Goal: Communication & Community: Participate in discussion

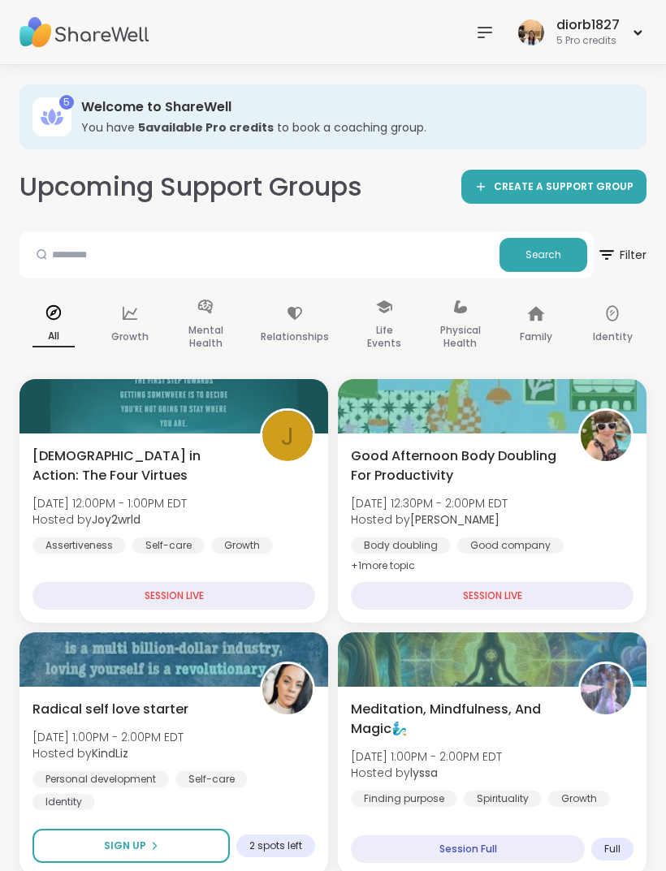
click at [110, 33] on img at bounding box center [84, 32] width 130 height 57
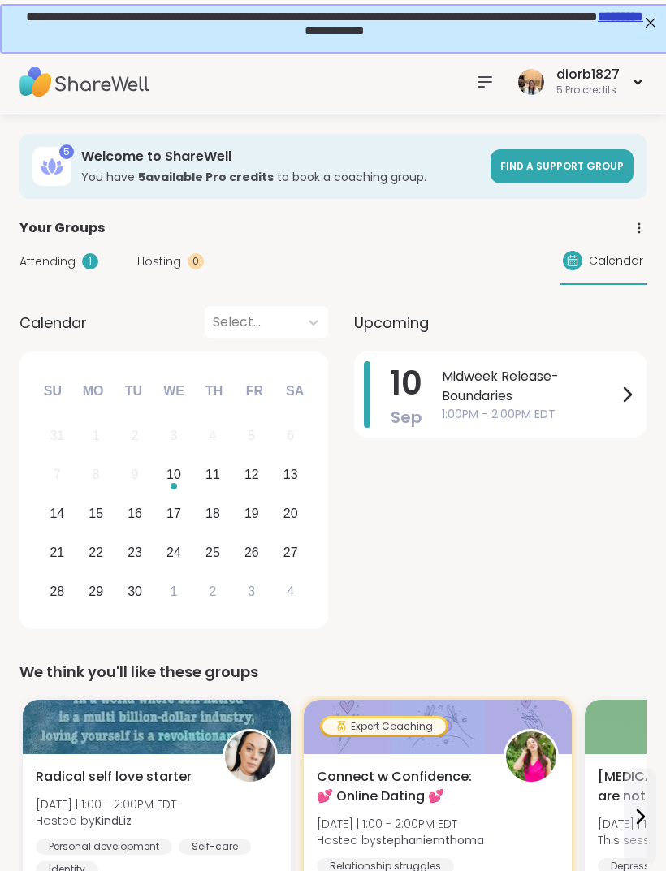
click at [529, 411] on span "1:00PM - 2:00PM EDT" at bounding box center [529, 414] width 175 height 17
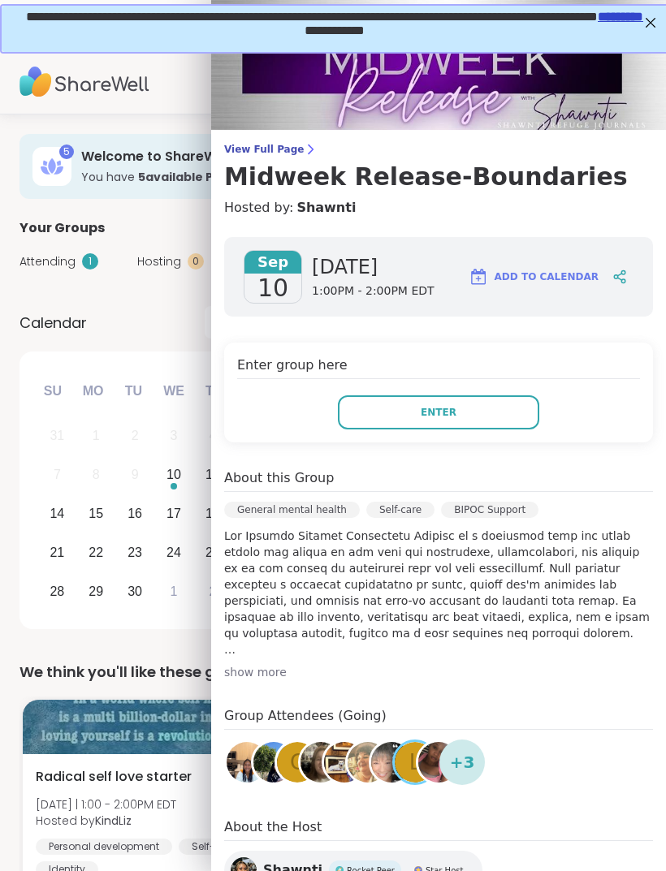
click at [510, 417] on button "Enter" at bounding box center [438, 412] width 201 height 34
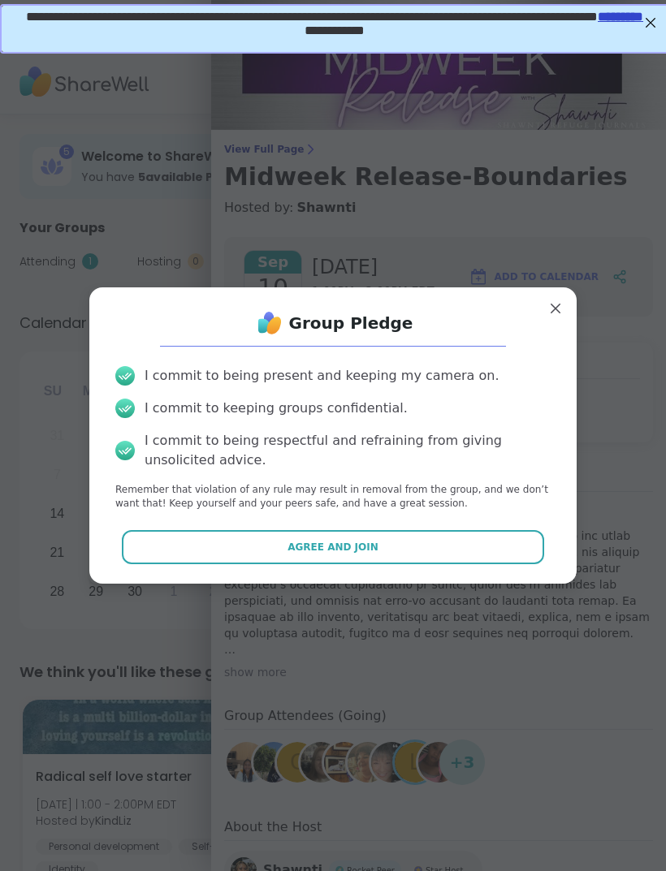
click at [447, 542] on button "Agree and Join" at bounding box center [333, 547] width 423 height 34
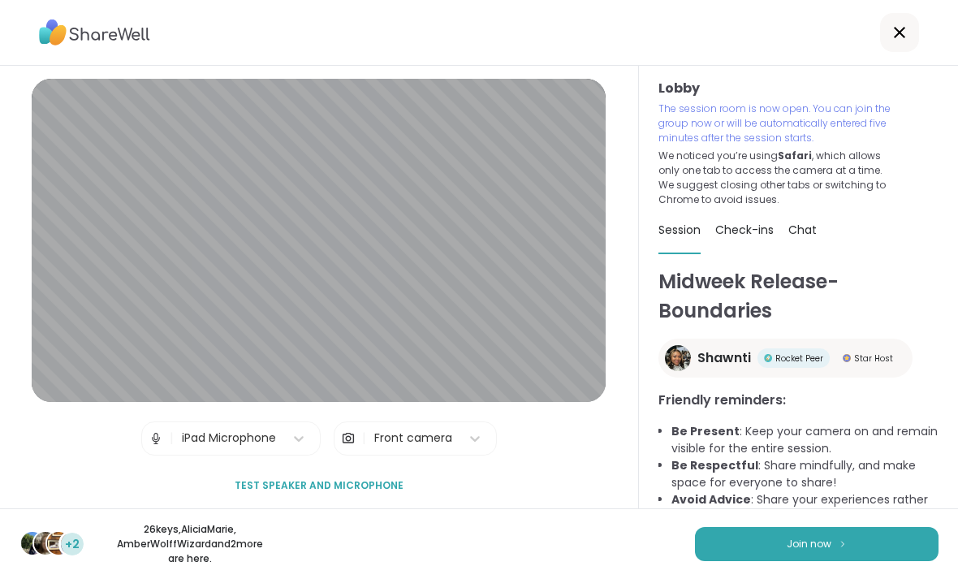
click at [665, 537] on button "Join now" at bounding box center [817, 544] width 244 height 34
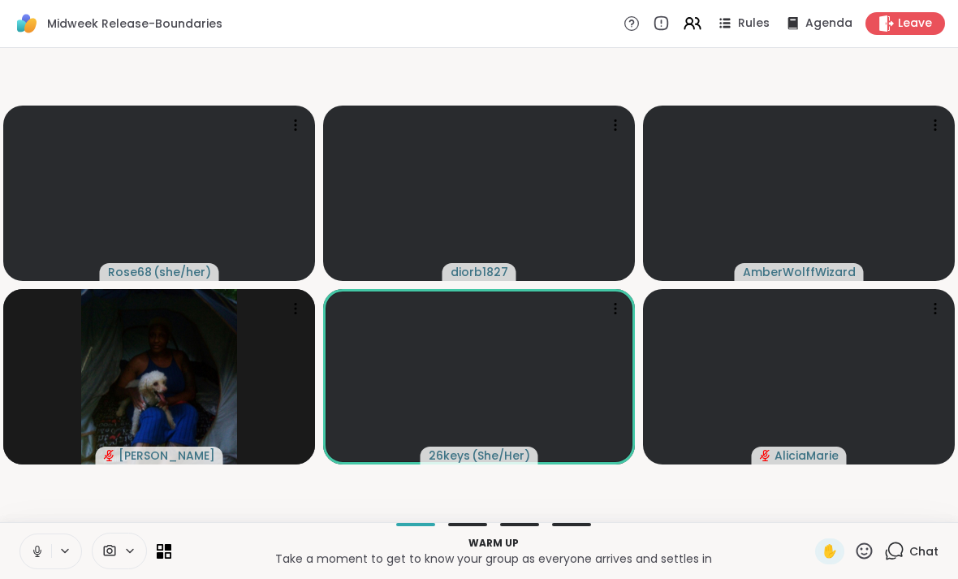
click at [41, 550] on icon at bounding box center [37, 551] width 8 height 5
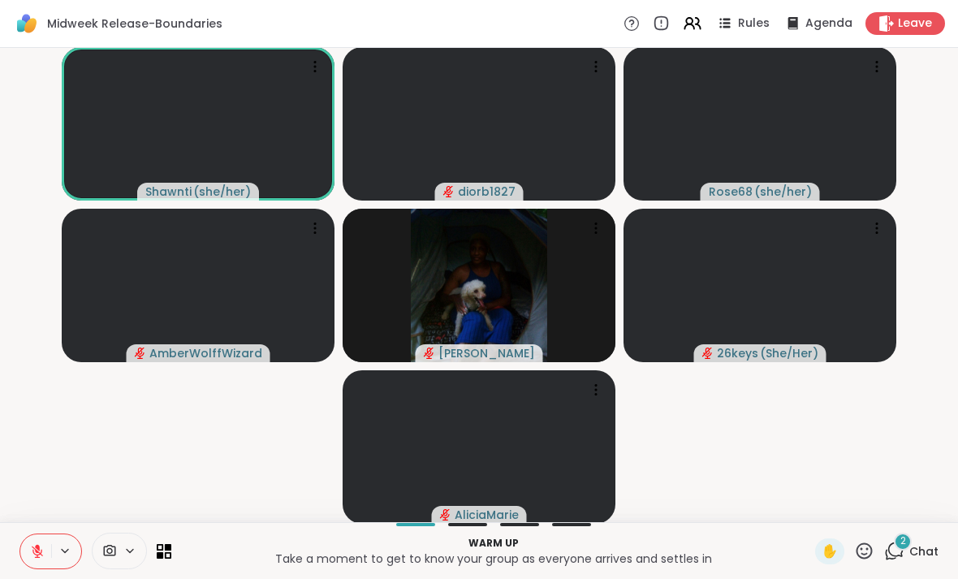
click at [665, 542] on div "2 Chat" at bounding box center [911, 551] width 54 height 26
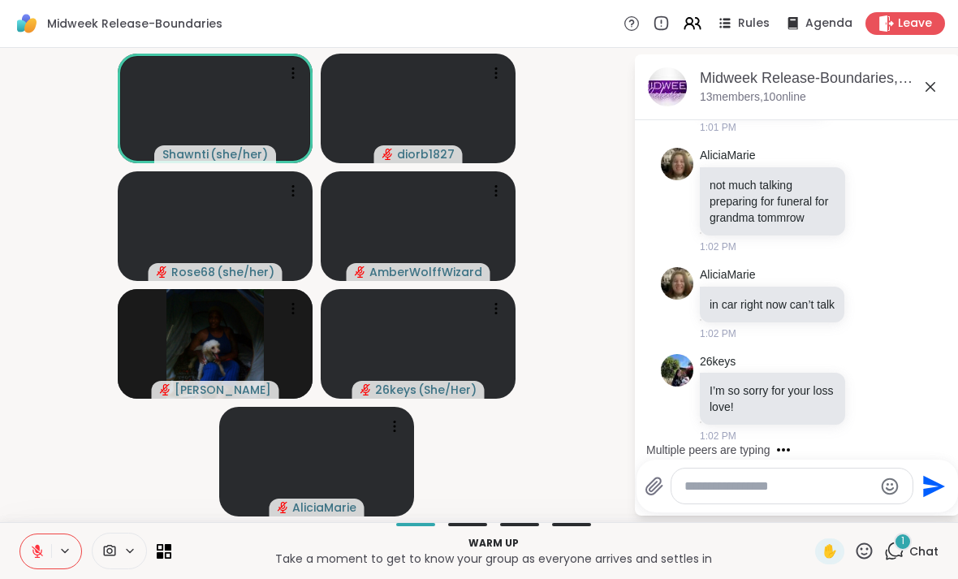
scroll to position [182, 0]
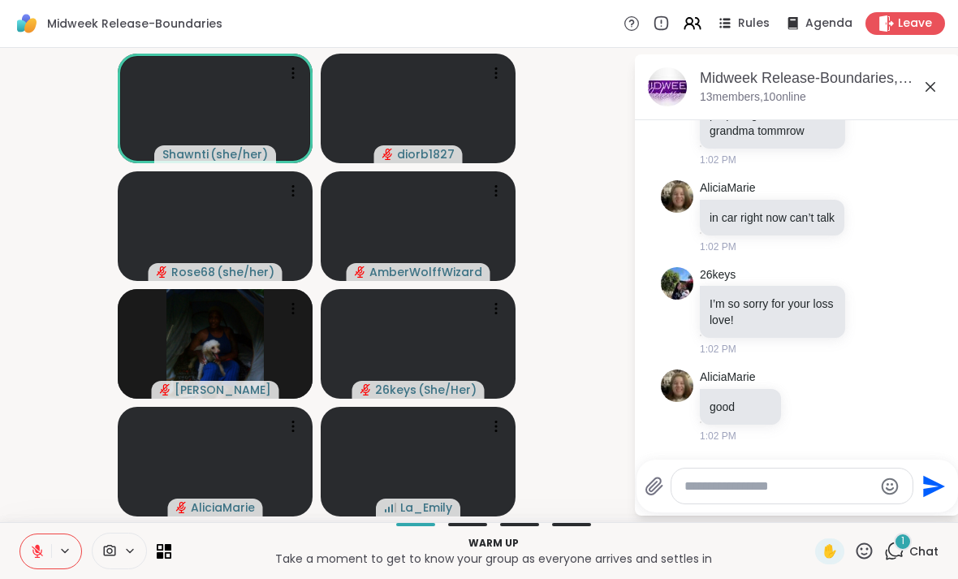
click at [43, 556] on icon at bounding box center [37, 551] width 15 height 15
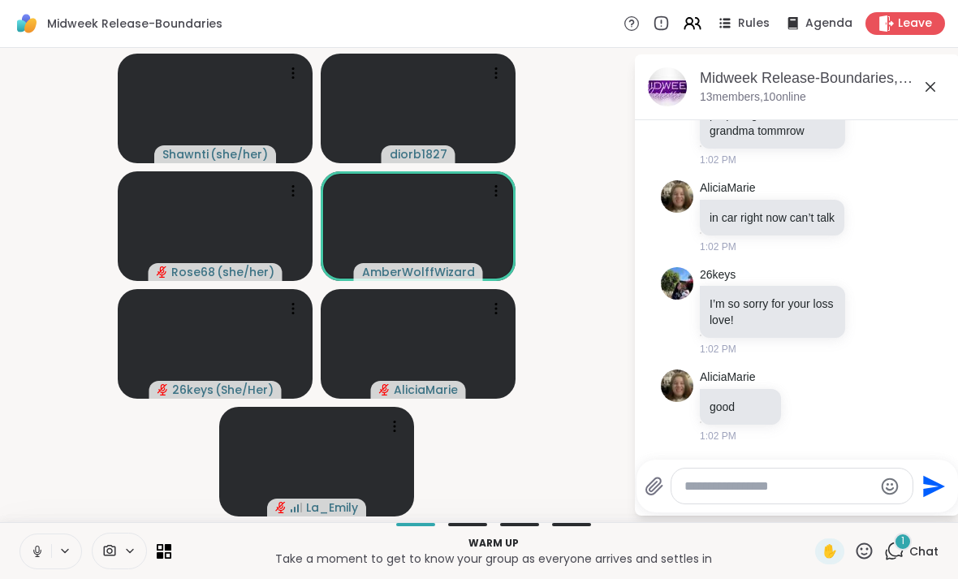
click at [32, 548] on icon at bounding box center [37, 551] width 15 height 15
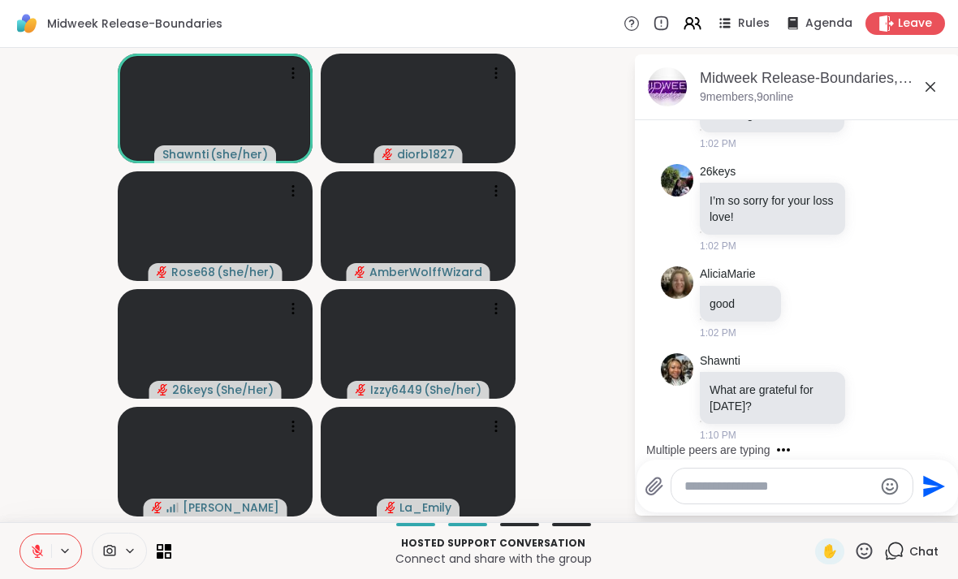
scroll to position [370, 0]
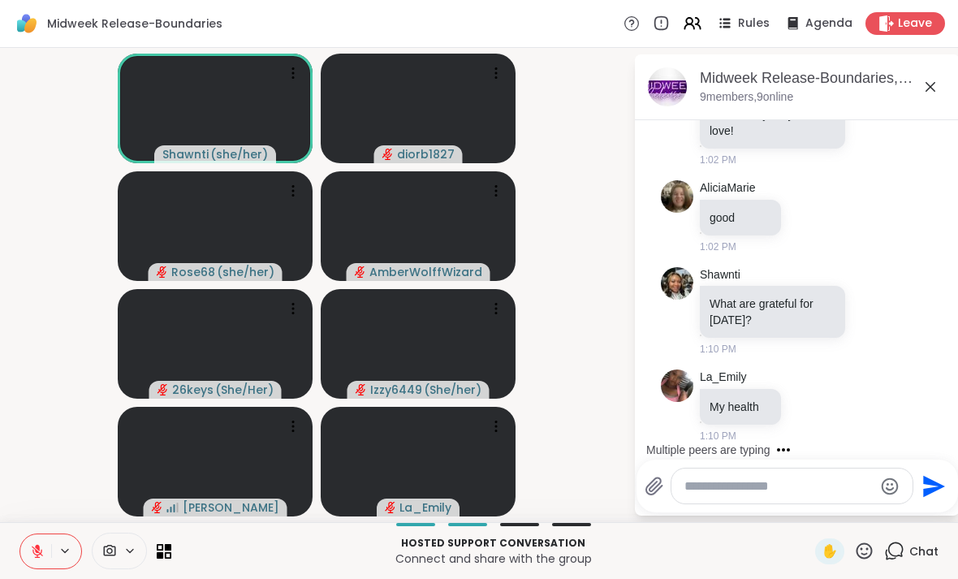
click at [665, 494] on textarea "Type your message" at bounding box center [778, 486] width 189 height 16
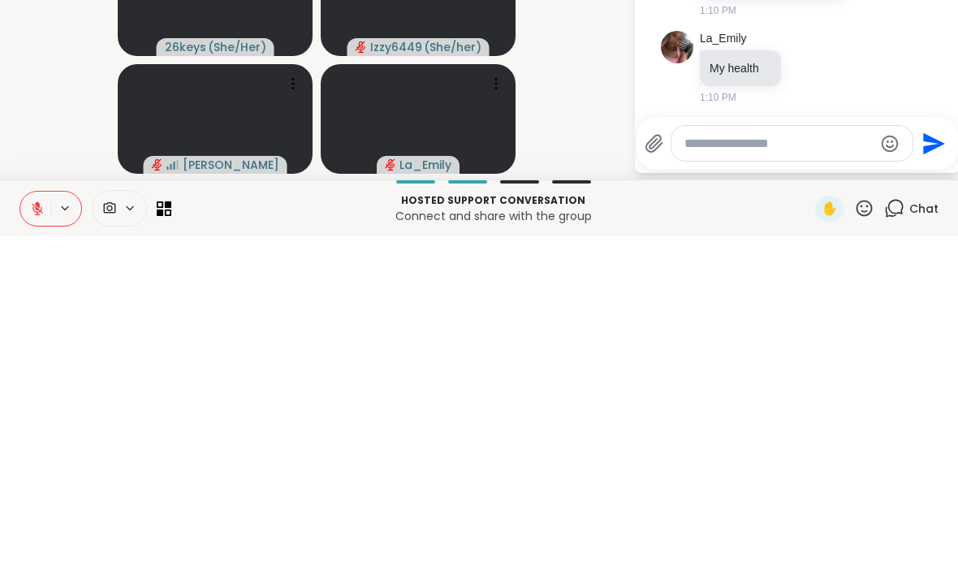
scroll to position [343, 0]
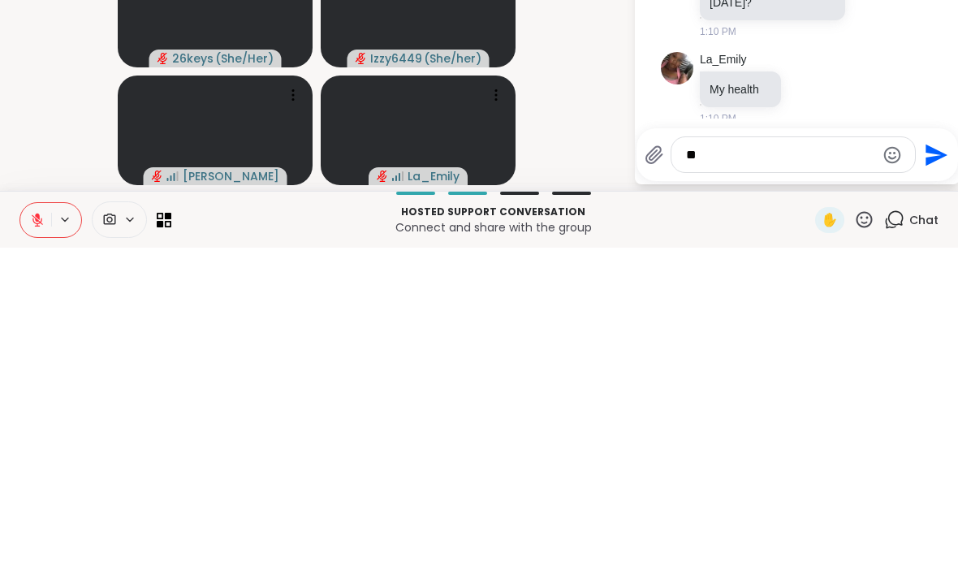
type textarea "*"
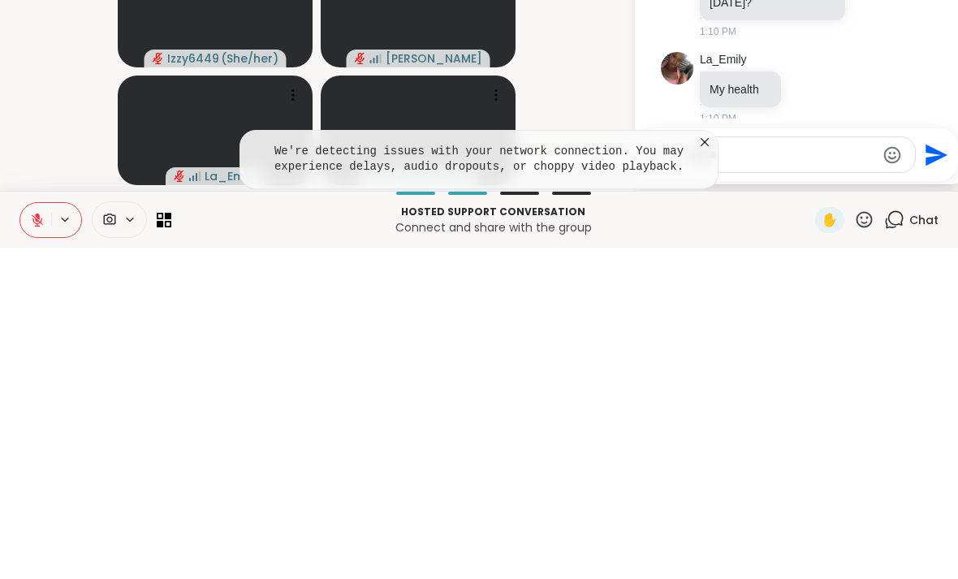
click at [665, 465] on icon at bounding box center [705, 473] width 16 height 16
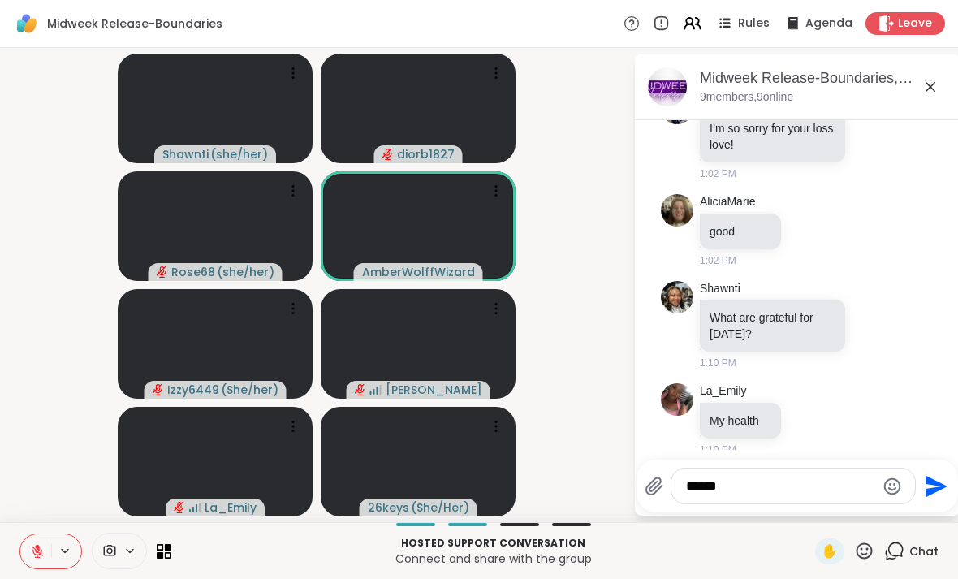
click at [665, 485] on textarea "******" at bounding box center [780, 486] width 189 height 16
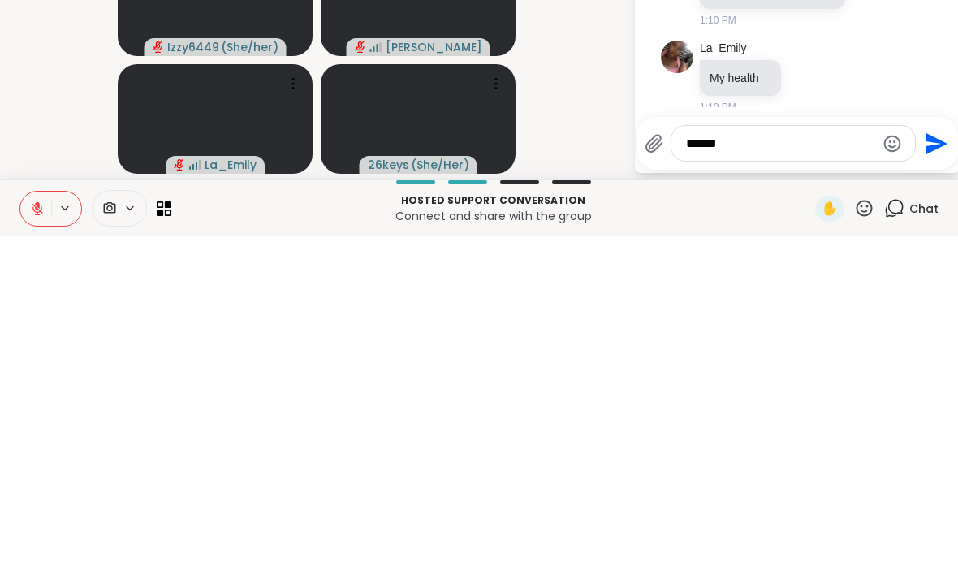
scroll to position [575, 0]
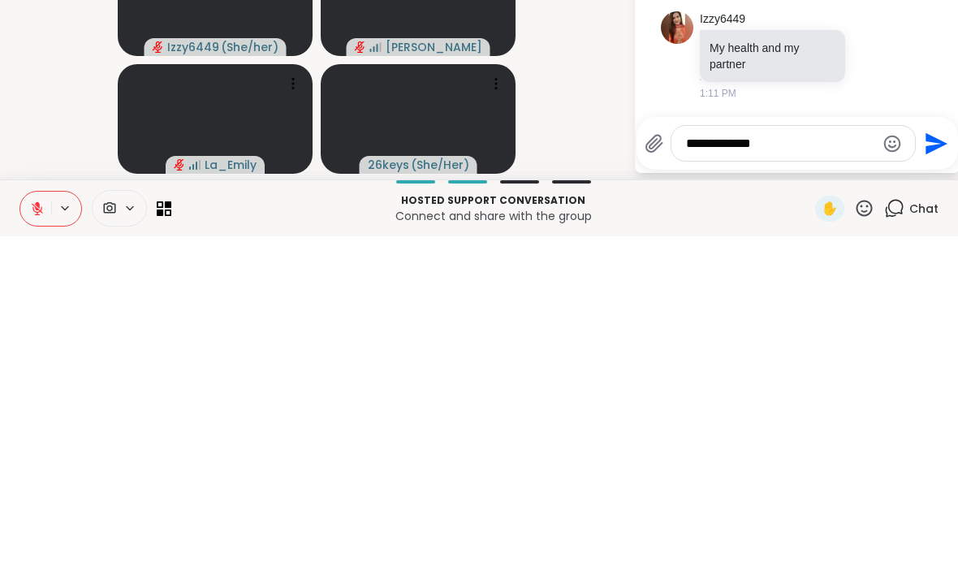
click at [665, 478] on textarea "**********" at bounding box center [780, 486] width 189 height 16
click at [665, 477] on icon "Emoji picker" at bounding box center [892, 485] width 17 height 17
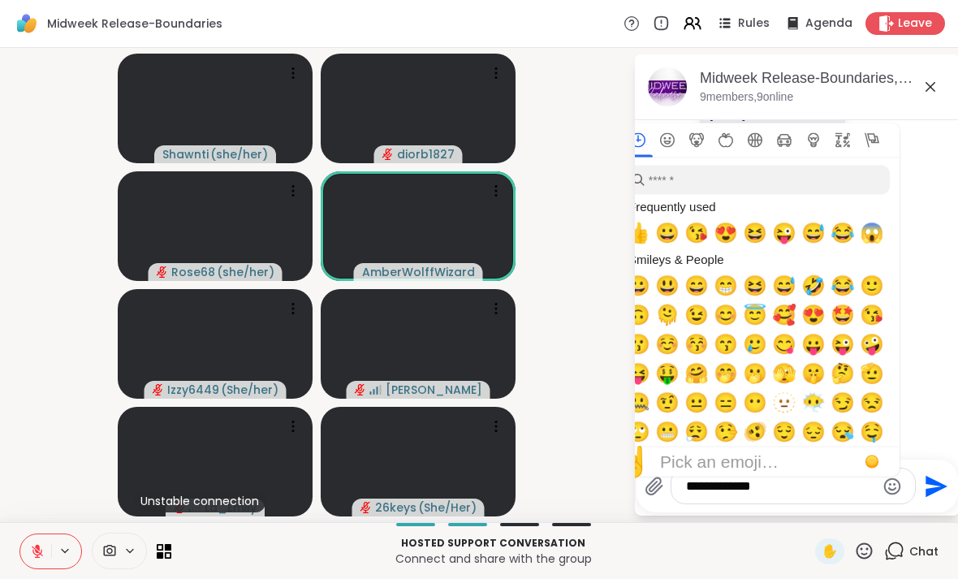
click at [665, 295] on span "😁" at bounding box center [726, 285] width 24 height 23
type textarea "**********"
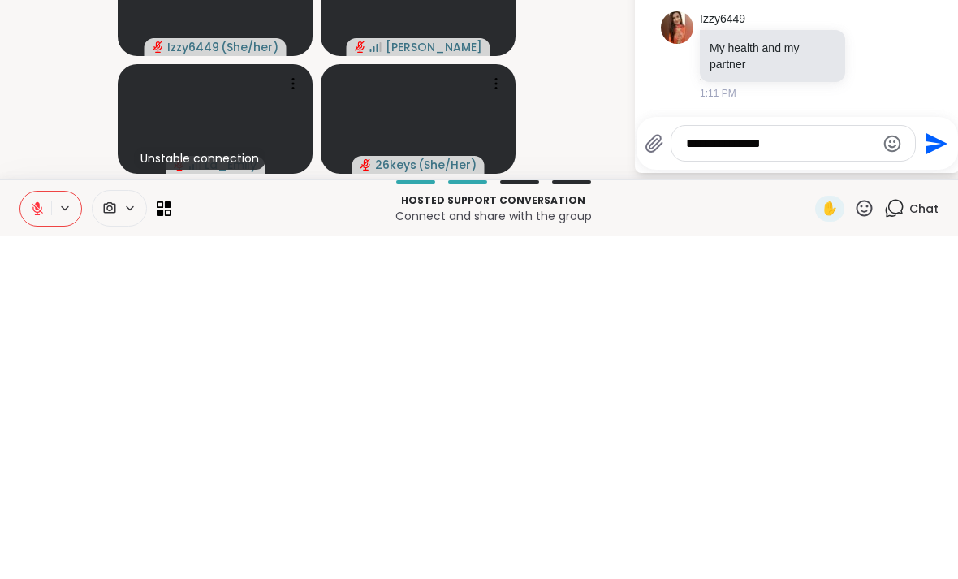
click at [665, 475] on icon "Send" at bounding box center [937, 486] width 22 height 22
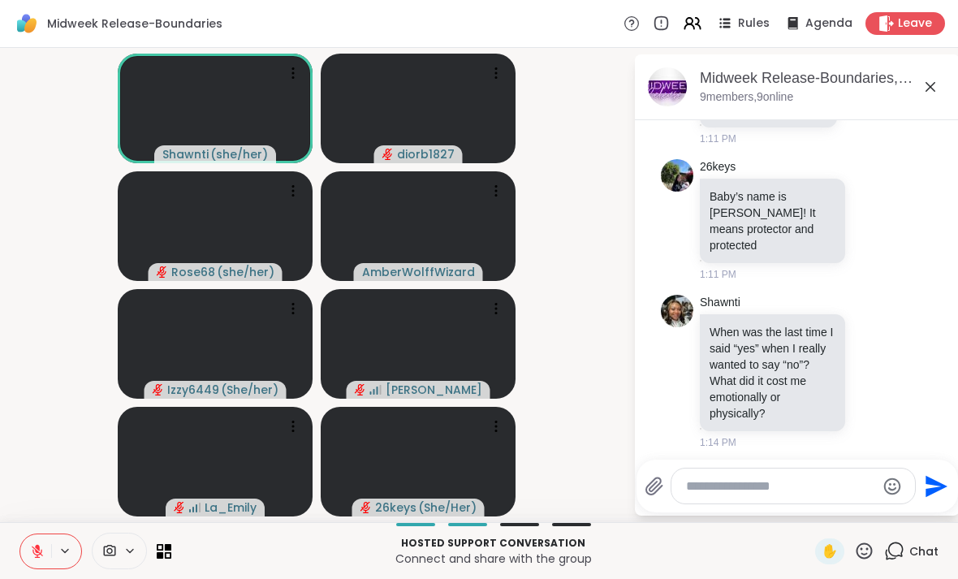
scroll to position [1184, 0]
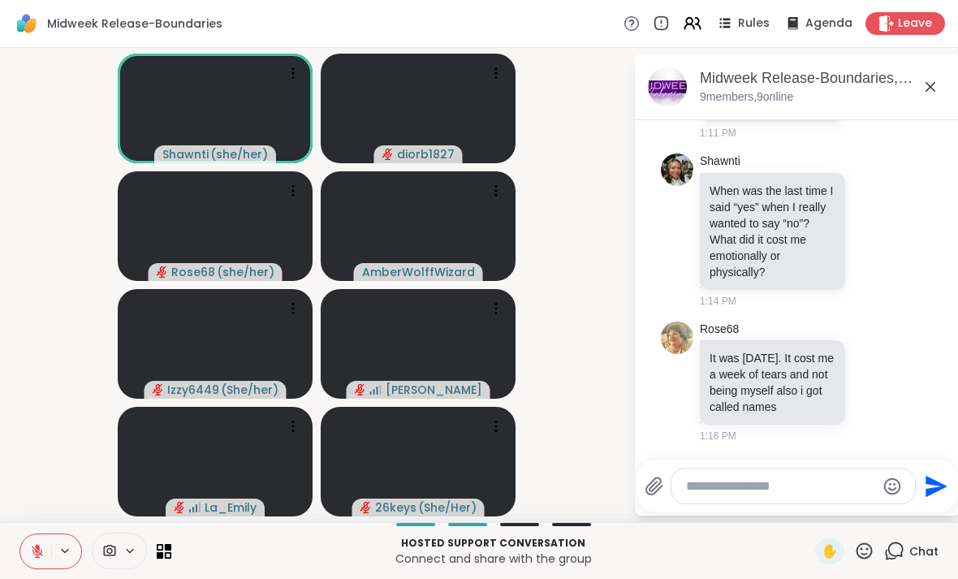
click at [665, 494] on textarea "Type your message" at bounding box center [780, 486] width 189 height 16
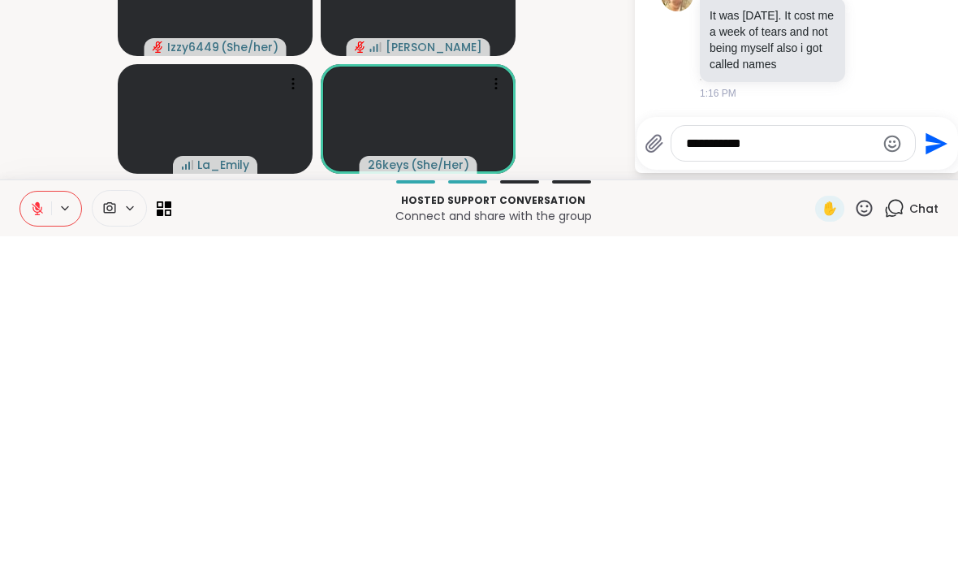
type textarea "****"
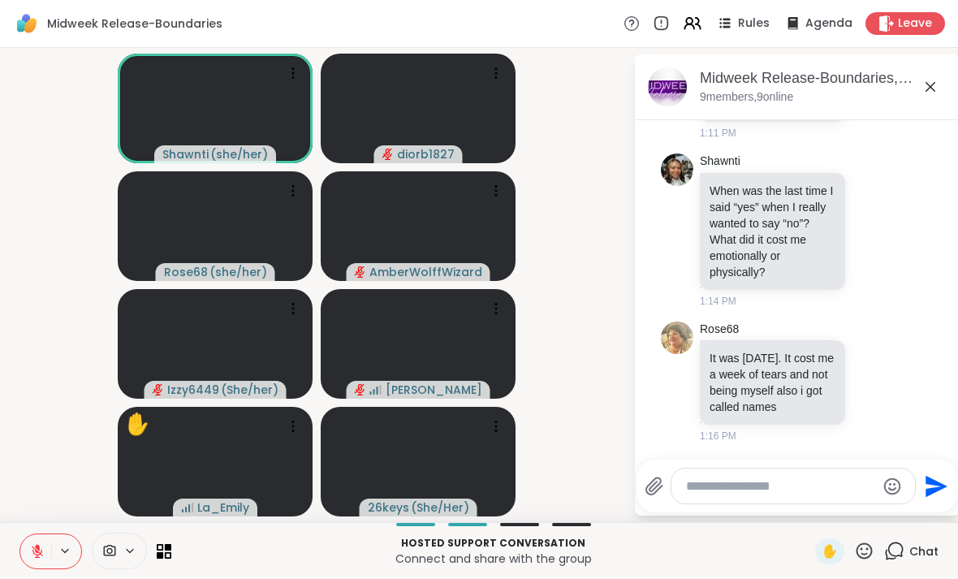
click at [604, 177] on video-player-container "[PERSON_NAME] ( she/her ) diorb1827 Rose68 ( she/her ) AmberWolffWizard Izzy644…" at bounding box center [317, 284] width 614 height 461
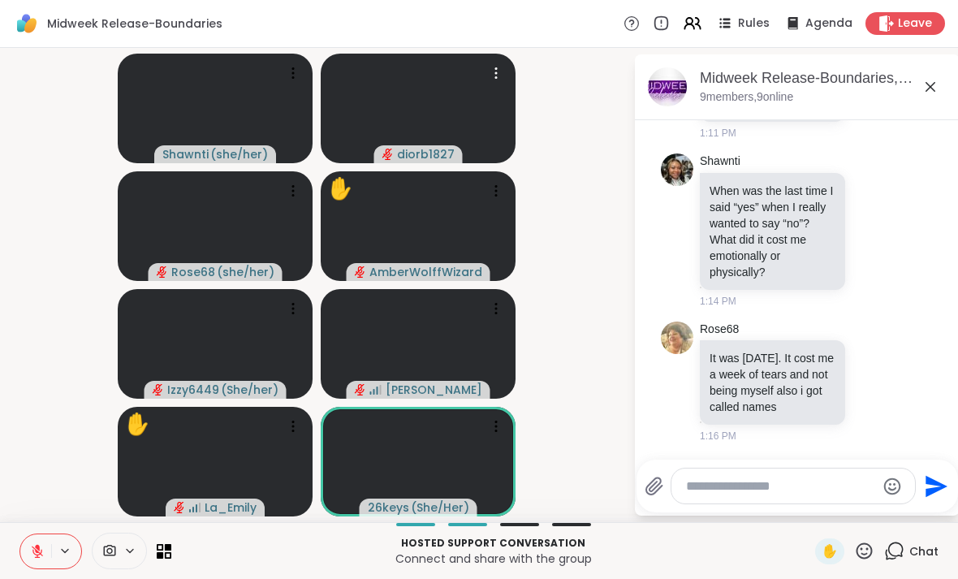
click at [490, 73] on icon at bounding box center [496, 73] width 16 height 16
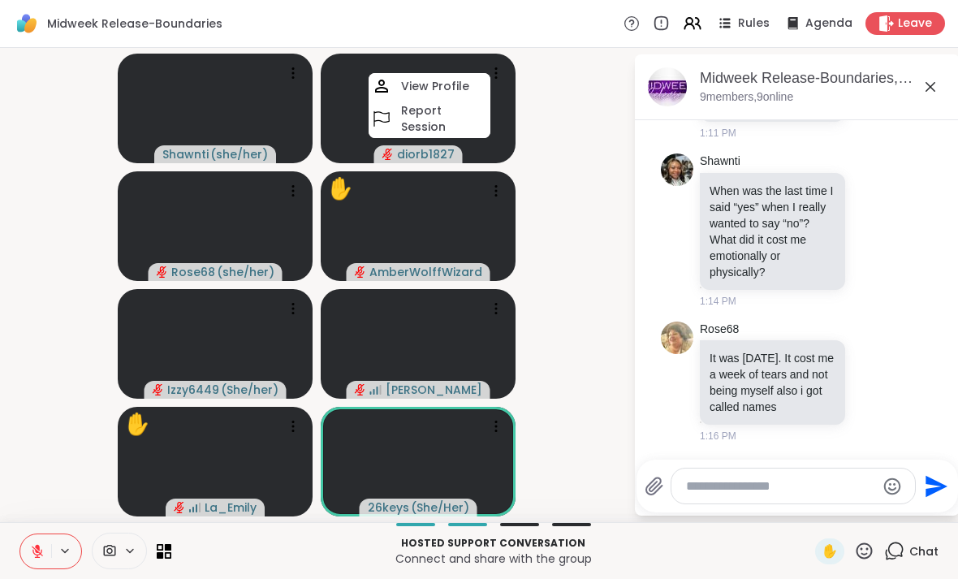
click at [598, 227] on video-player-container "[PERSON_NAME] ( she/her ) diorb1827 View Profile Report Session Rose68 ( she/he…" at bounding box center [317, 284] width 614 height 461
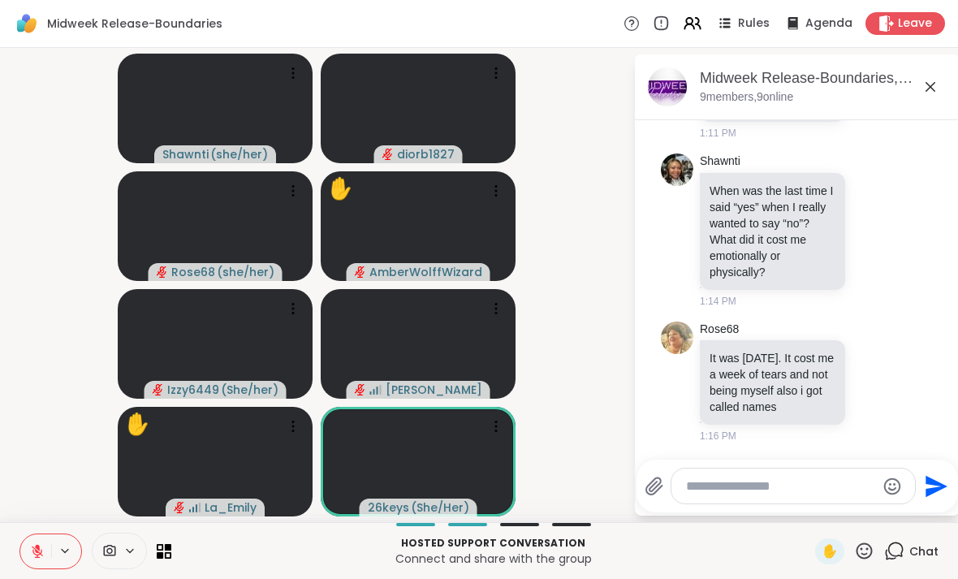
click at [665, 551] on div "✋" at bounding box center [829, 551] width 29 height 26
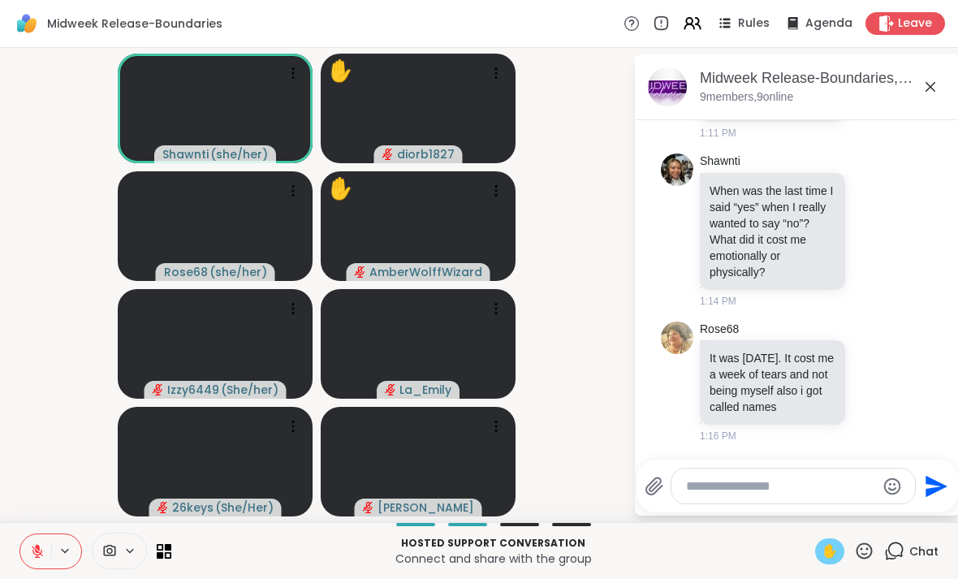
click at [665, 549] on icon at bounding box center [864, 551] width 20 height 20
click at [665, 551] on p "Connect and share with the group" at bounding box center [493, 559] width 624 height 16
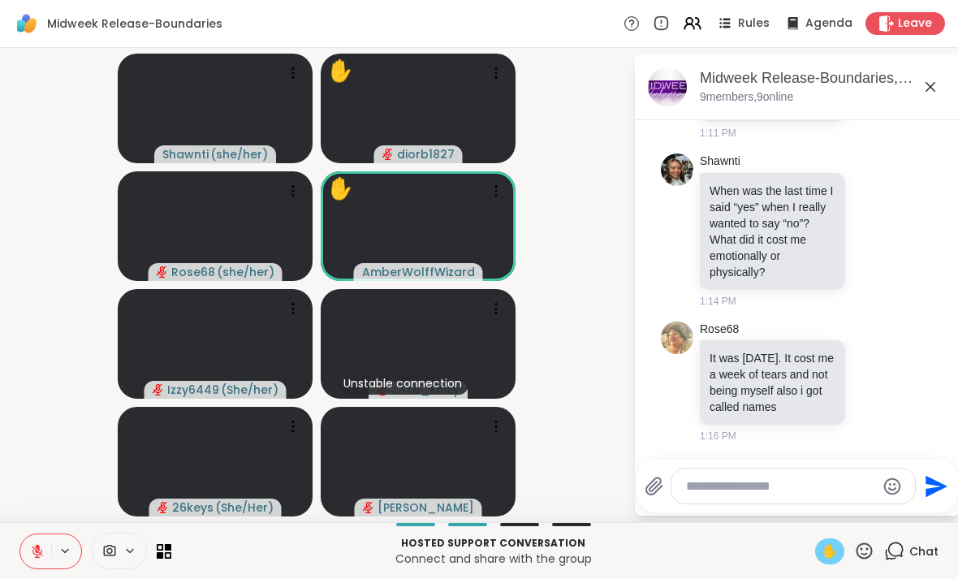
click at [665, 555] on span "✋" at bounding box center [830, 551] width 16 height 19
click at [665, 543] on span "✋" at bounding box center [830, 551] width 16 height 19
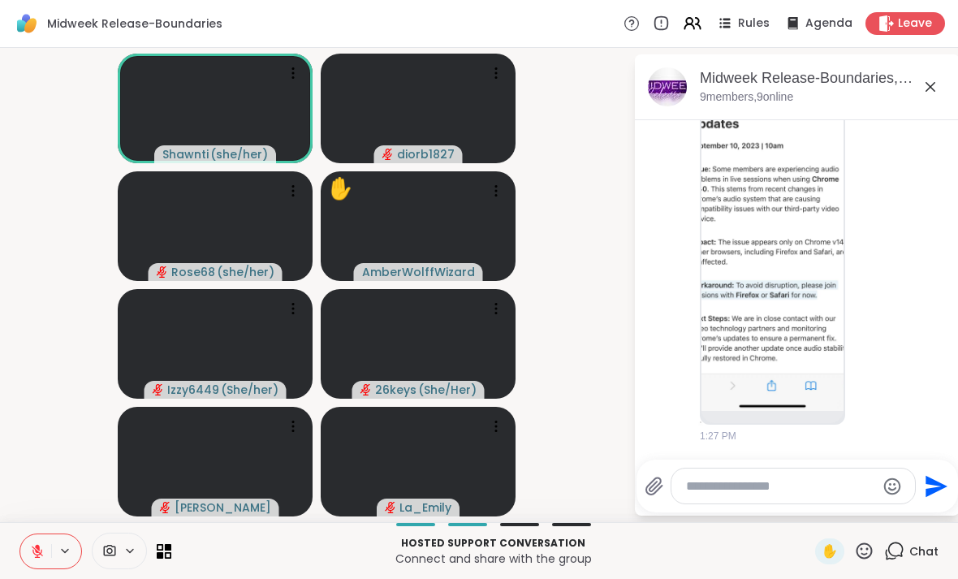
scroll to position [1787, 0]
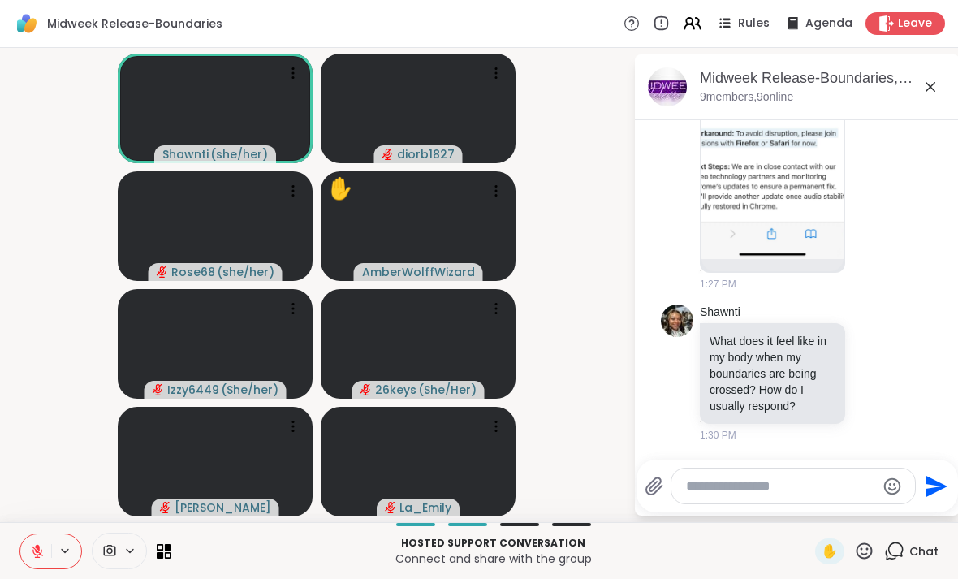
click at [665, 485] on textarea "Type your message" at bounding box center [780, 486] width 189 height 16
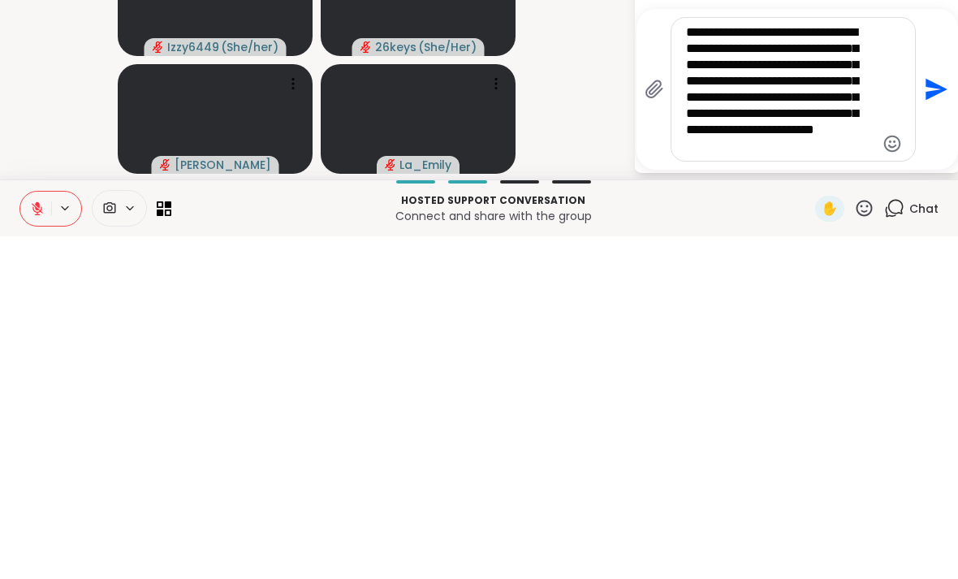
type textarea "**********"
click at [665, 421] on icon "Send" at bounding box center [937, 432] width 22 height 22
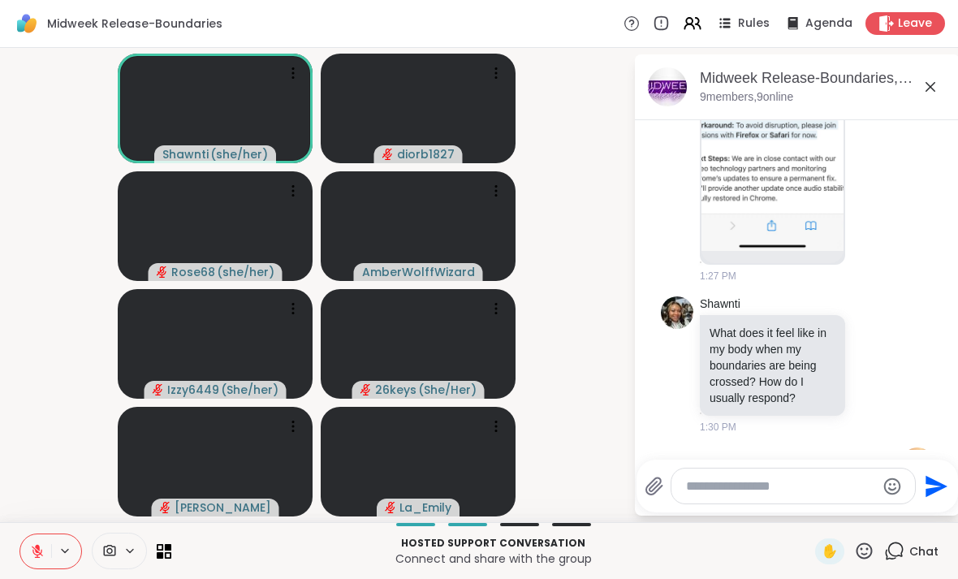
scroll to position [2036, 0]
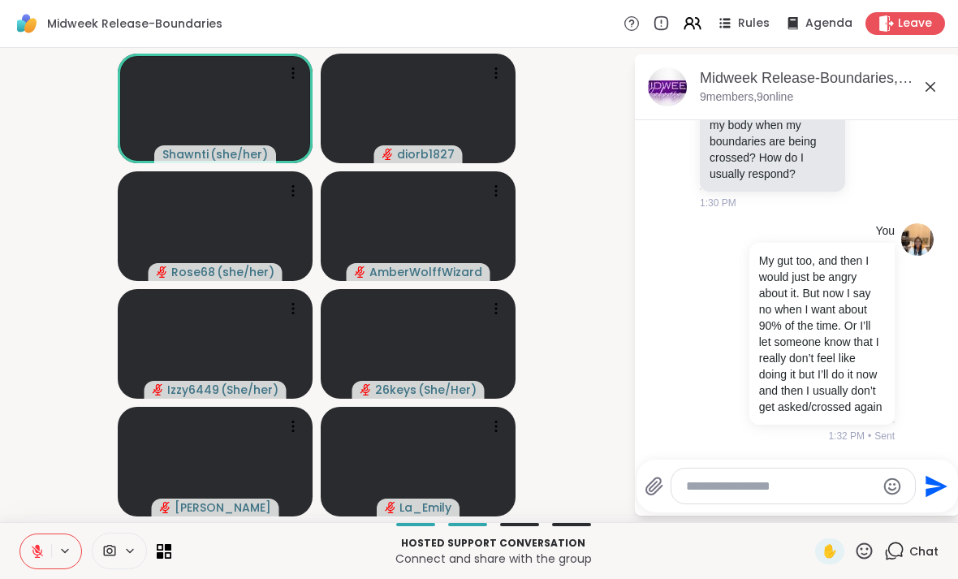
click at [28, 540] on button at bounding box center [35, 551] width 31 height 34
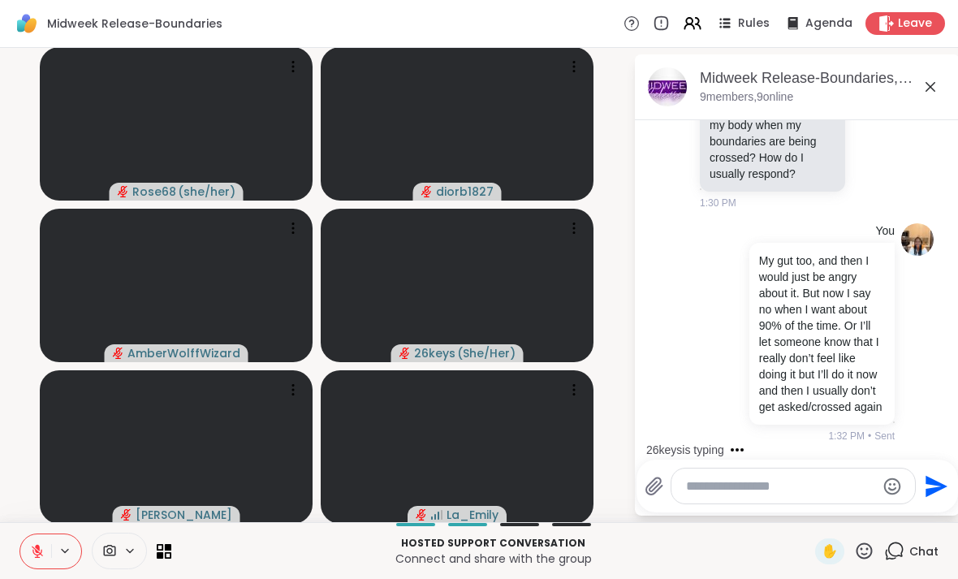
scroll to position [2187, 0]
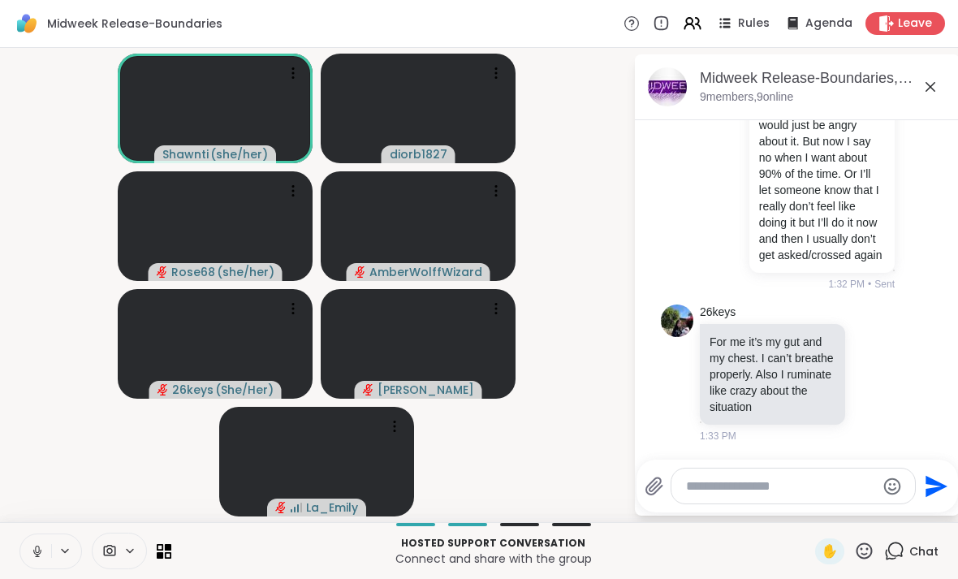
click at [35, 551] on icon at bounding box center [37, 551] width 15 height 15
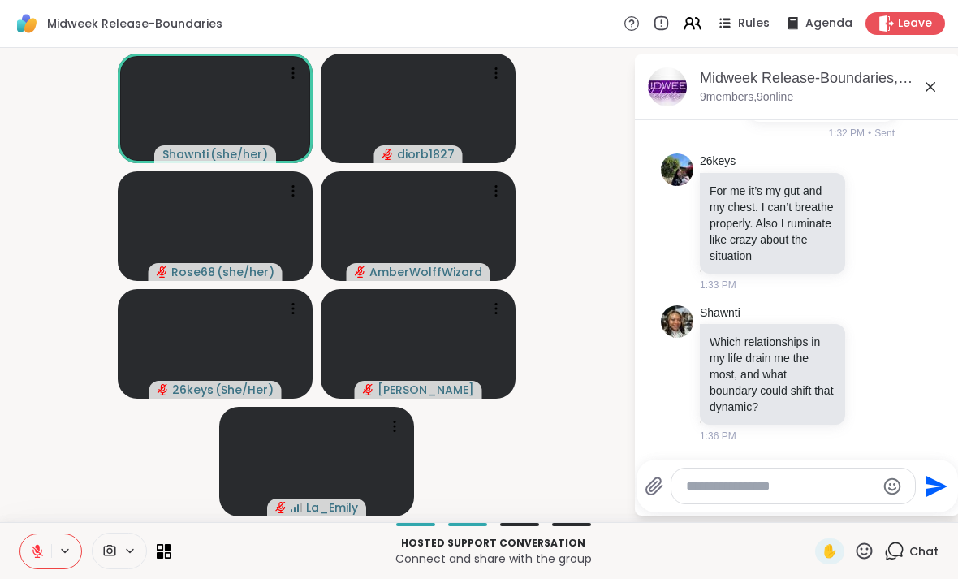
click at [665, 480] on textarea "Type your message" at bounding box center [780, 486] width 189 height 16
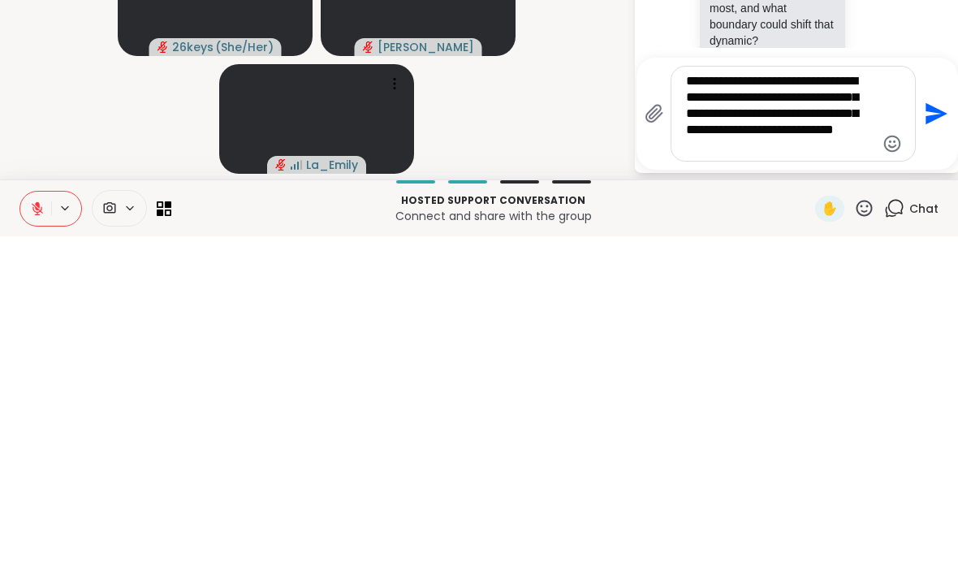
type textarea "**********"
click at [665, 443] on icon "Send" at bounding box center [935, 456] width 26 height 26
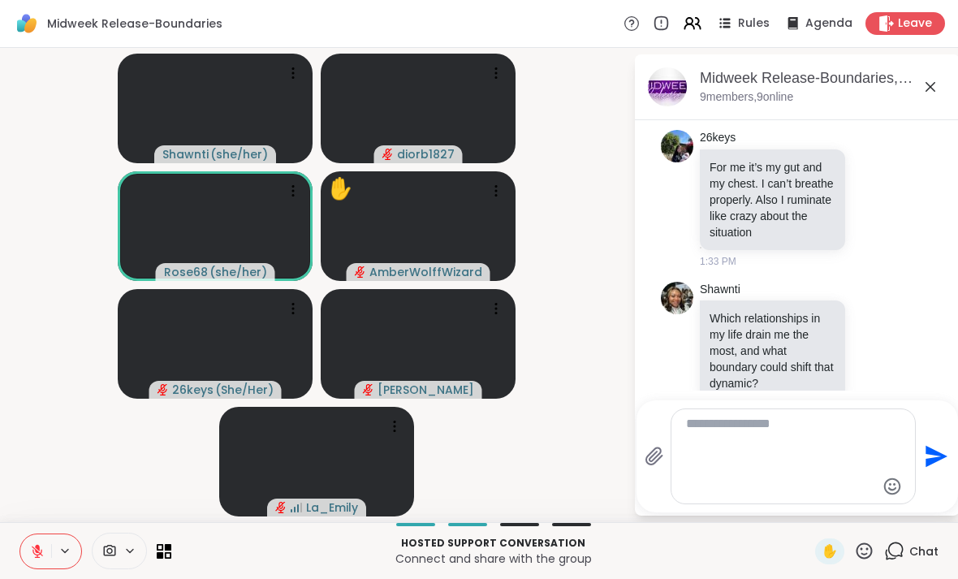
scroll to position [2505, 0]
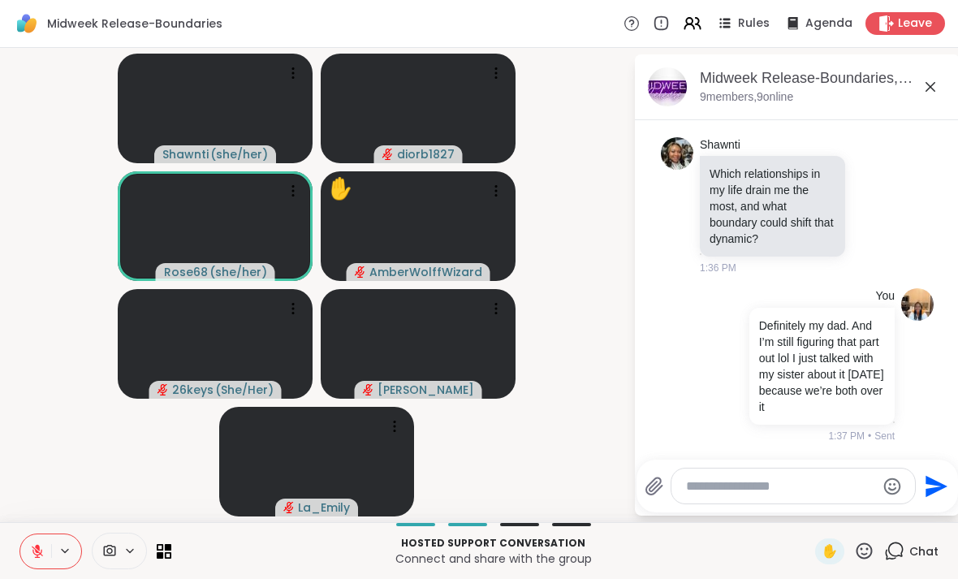
click at [516, 524] on div at bounding box center [519, 524] width 39 height 3
click at [536, 516] on div "[PERSON_NAME] ( she/her ) diorb1827 Rose68 ( she/her ) ✋ AmberWolffWizard 26key…" at bounding box center [479, 285] width 958 height 474
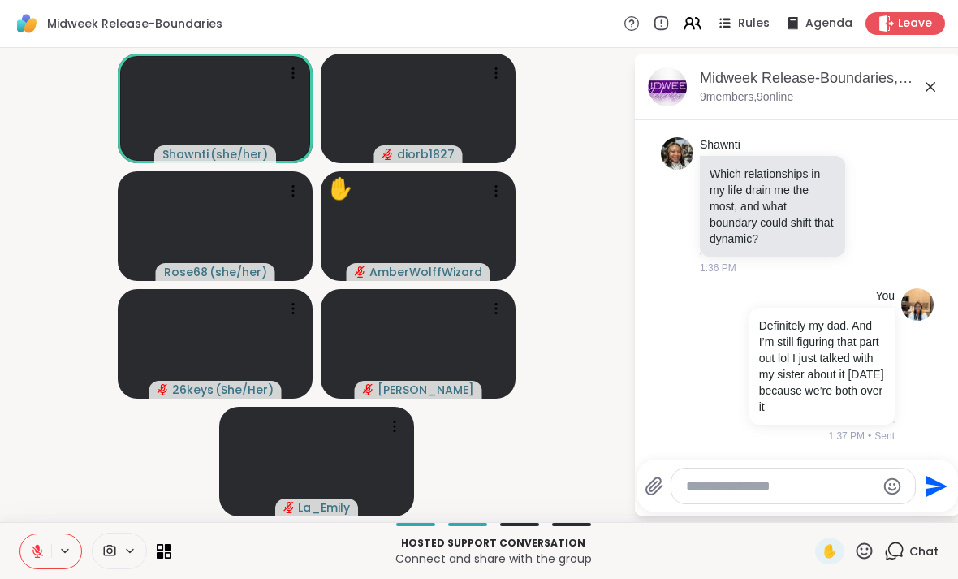
click at [580, 529] on div "Hosted support conversation Connect and share with the group ✋ Chat" at bounding box center [479, 550] width 958 height 57
click at [521, 532] on div "Hosted support conversation Connect and share with the group ✋ Chat" at bounding box center [479, 550] width 958 height 57
click at [665, 89] on icon at bounding box center [931, 87] width 10 height 10
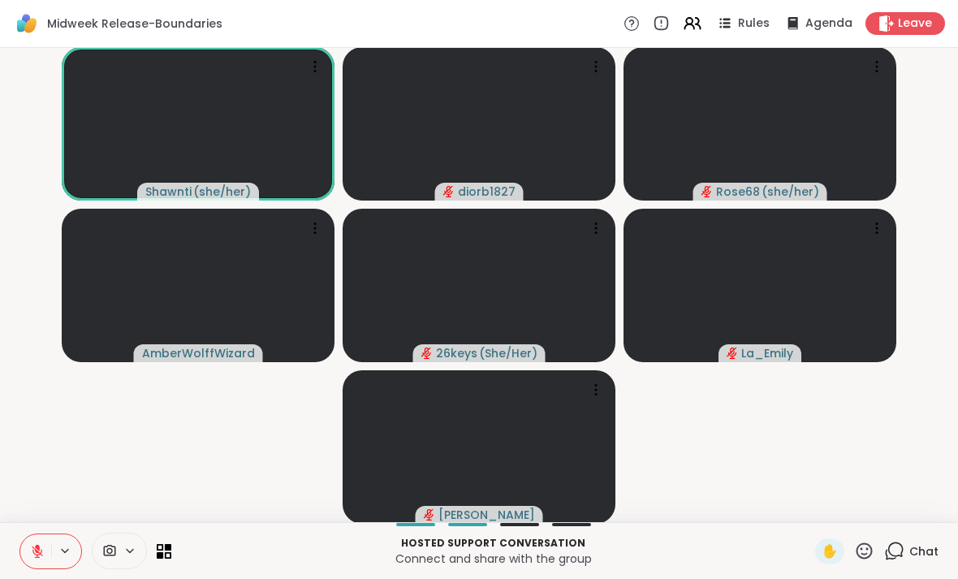
click at [42, 539] on button at bounding box center [35, 551] width 31 height 34
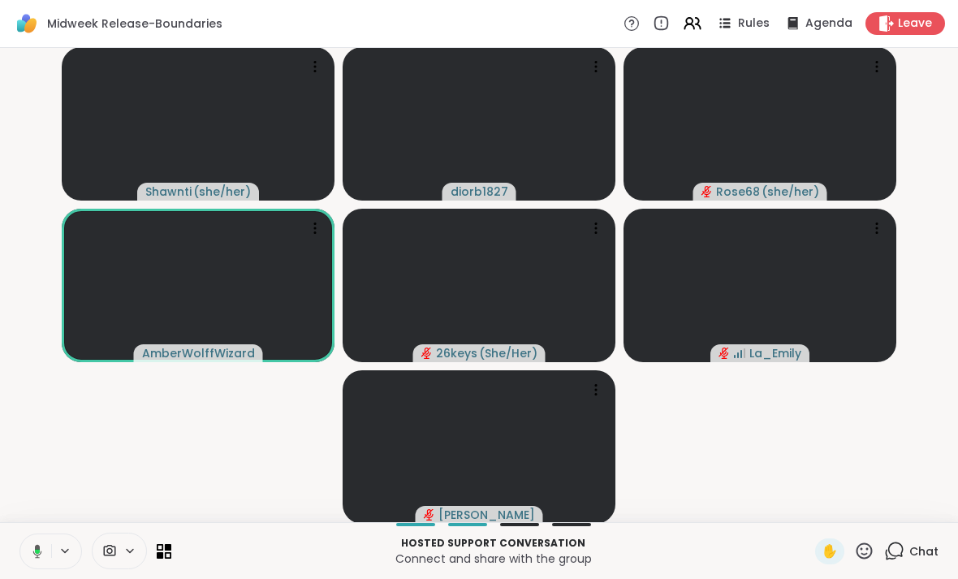
click at [37, 557] on icon at bounding box center [37, 551] width 9 height 14
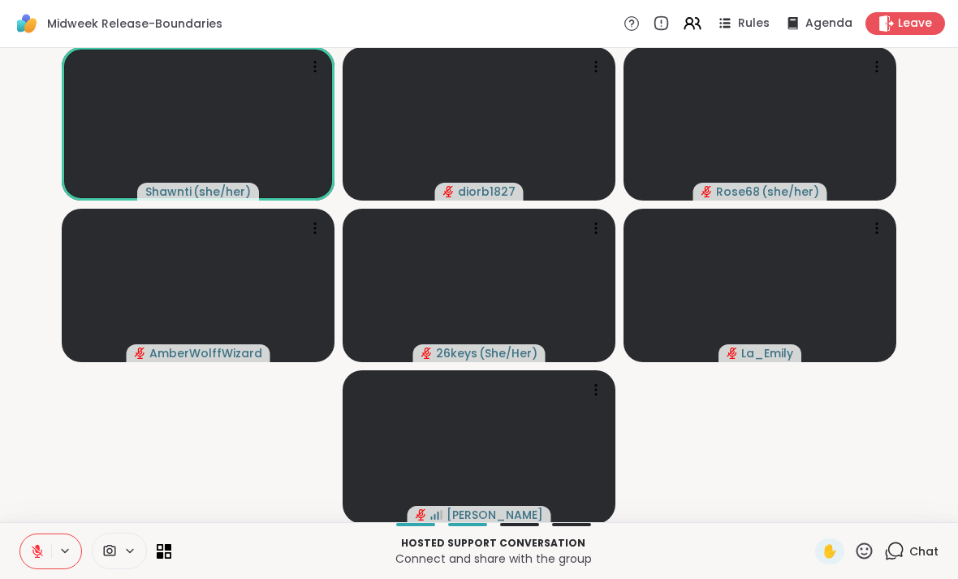
click at [27, 555] on button at bounding box center [35, 551] width 31 height 34
click at [32, 567] on button at bounding box center [35, 551] width 31 height 34
click at [33, 550] on icon at bounding box center [37, 551] width 11 height 11
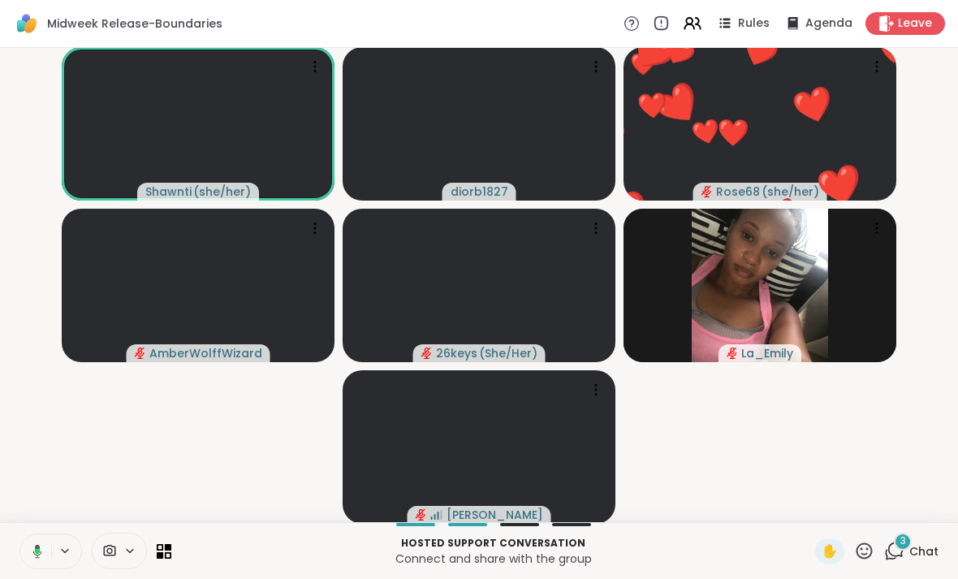
click at [33, 551] on icon at bounding box center [35, 551] width 15 height 15
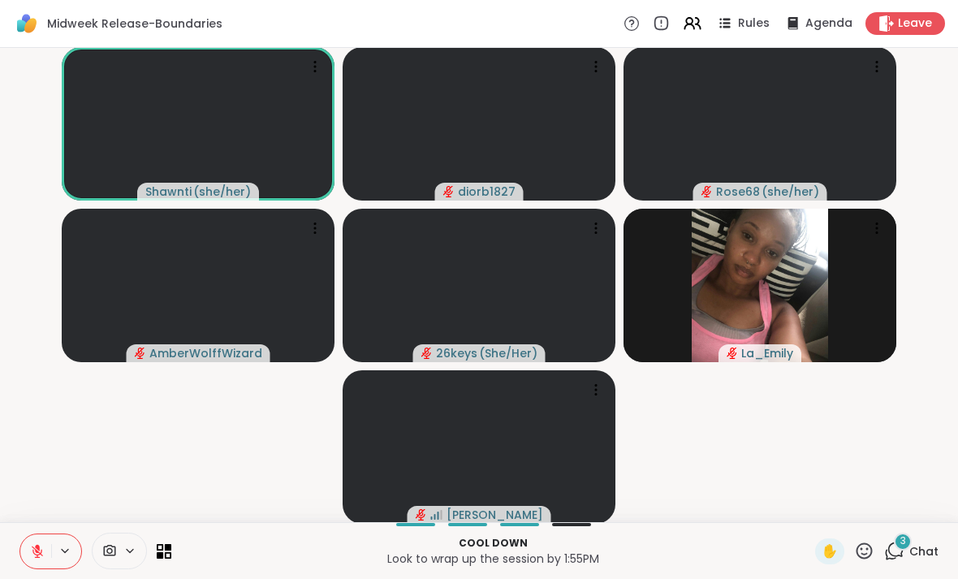
click at [665, 551] on span "Chat" at bounding box center [923, 551] width 29 height 16
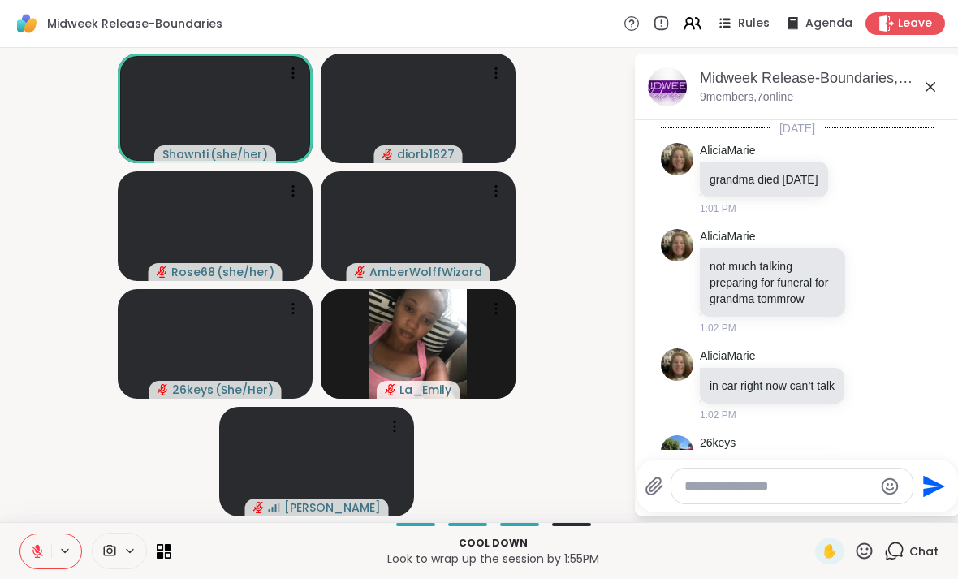
scroll to position [2954, 0]
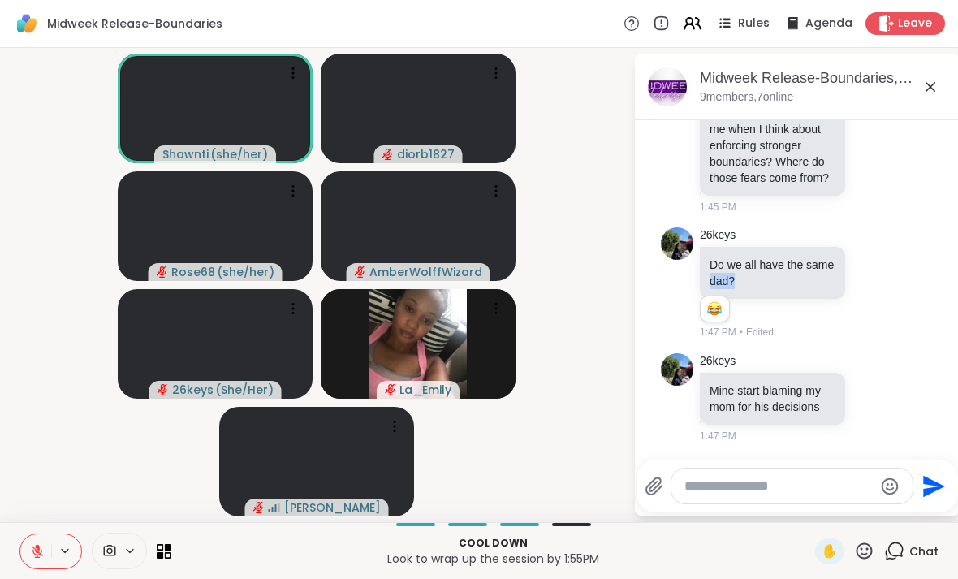
click at [665, 335] on div "26keys Do we all have the same dad? 1 1 1:47 PM • Edited" at bounding box center [799, 283] width 199 height 113
click at [665, 283] on div at bounding box center [855, 283] width 15 height 19
click at [665, 282] on icon at bounding box center [874, 283] width 12 height 12
click at [665, 257] on div "Select Reaction: Joy" at bounding box center [673, 257] width 15 height 15
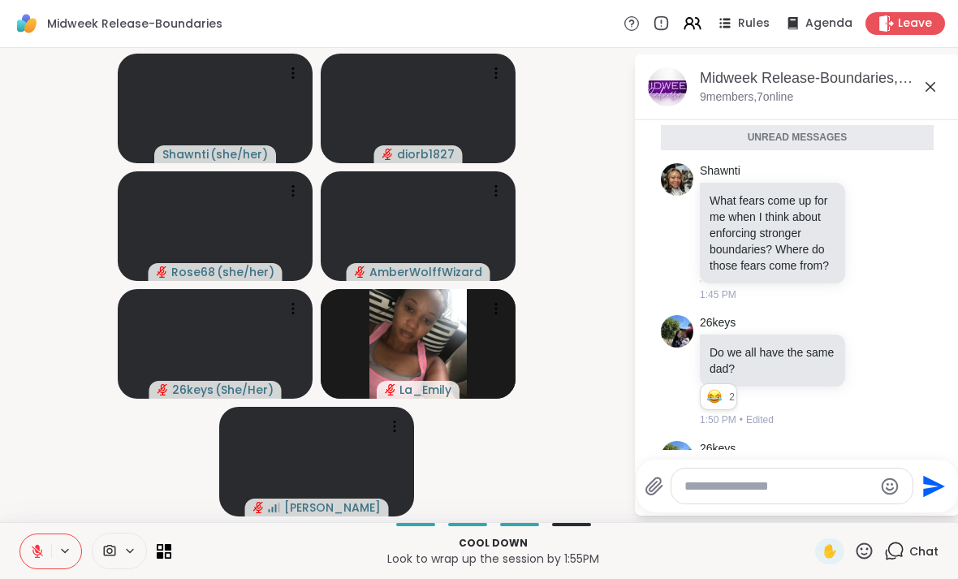
scroll to position [2830, 0]
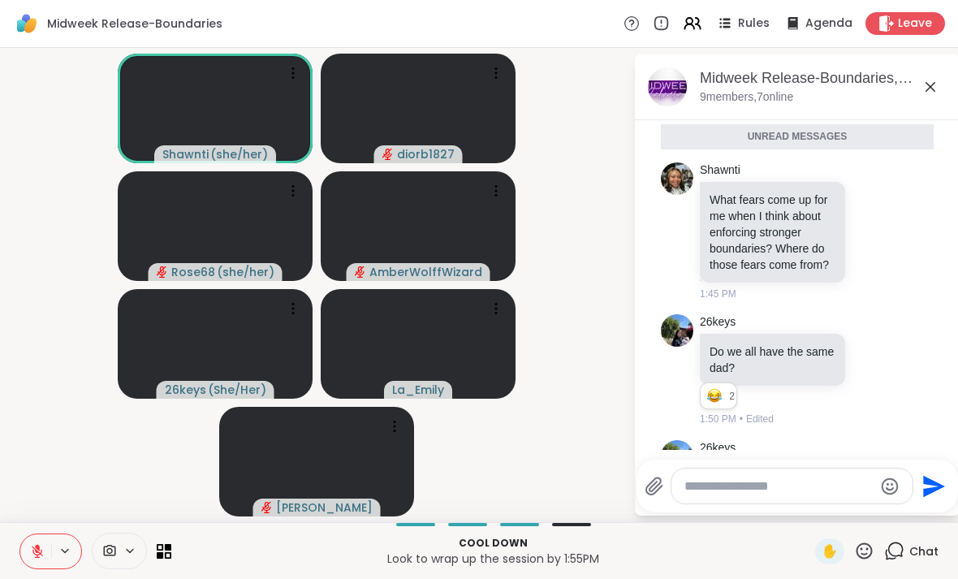
click at [665, 486] on textarea "Type your message" at bounding box center [778, 486] width 189 height 16
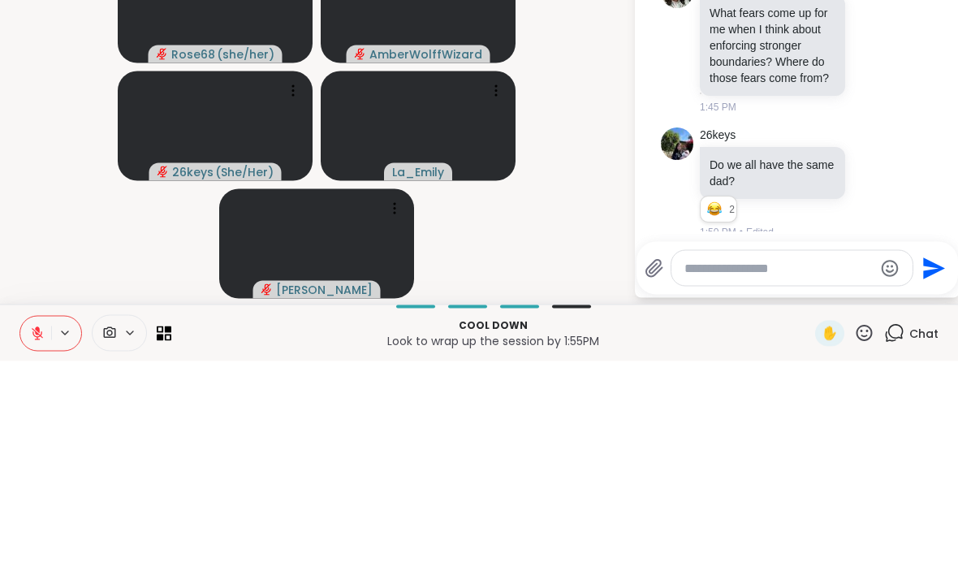
scroll to position [2800, 0]
click at [606, 185] on video-player-container "[PERSON_NAME] ( she/her ) diorb1827 Rose68 ( she/her ) AmberWolffWizard 26keys …" at bounding box center [317, 284] width 614 height 461
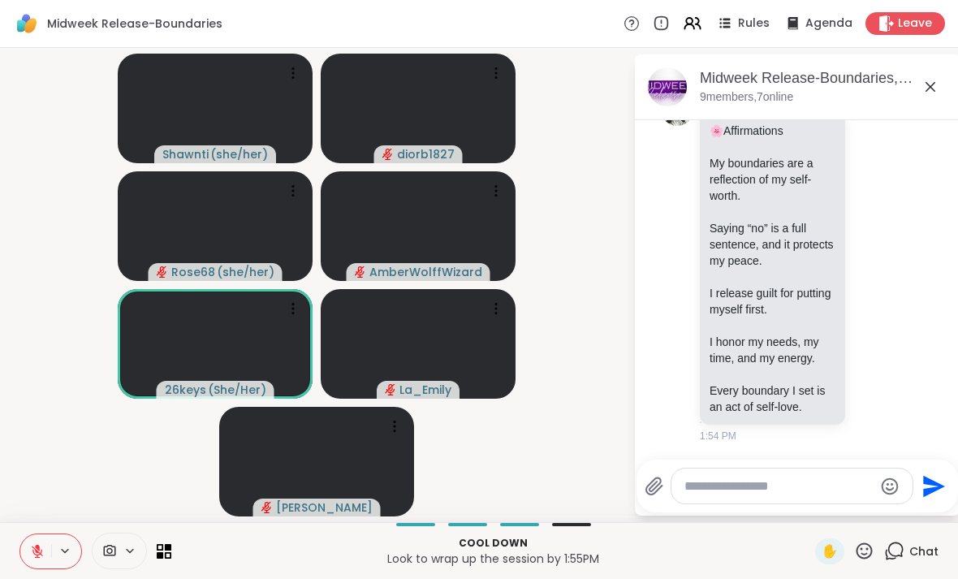
scroll to position [3278, 0]
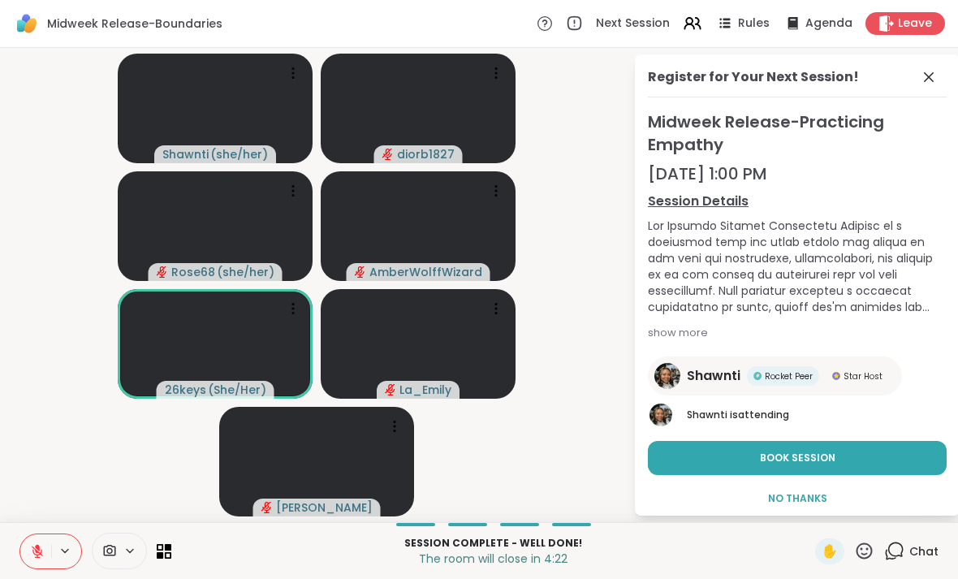
click at [665, 82] on icon at bounding box center [928, 76] width 19 height 19
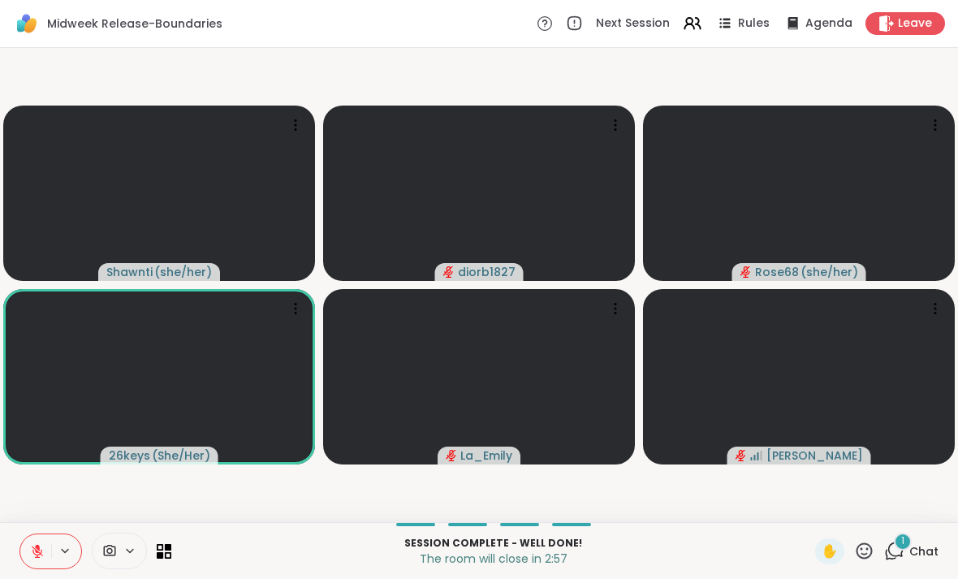
click at [665, 550] on icon at bounding box center [894, 551] width 20 height 20
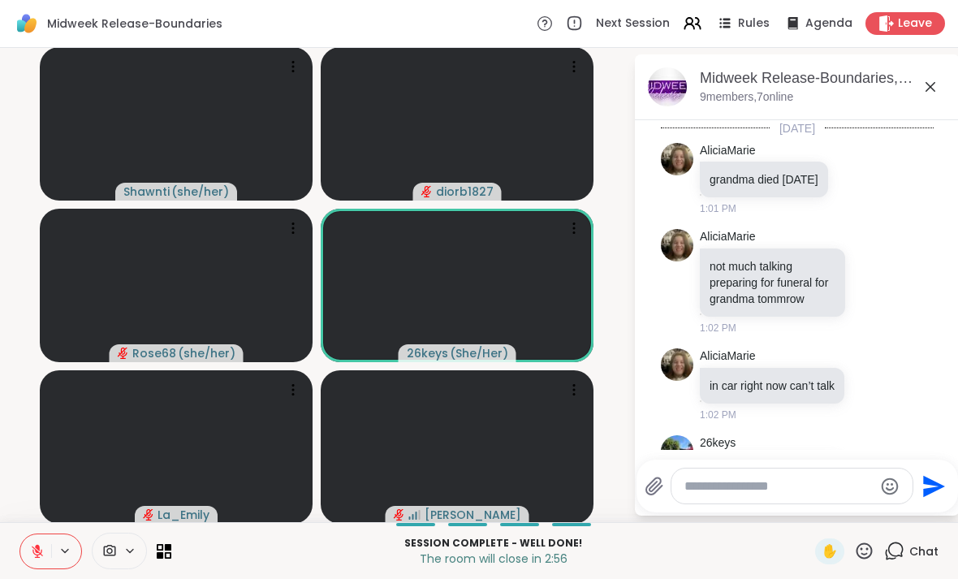
scroll to position [3418, 0]
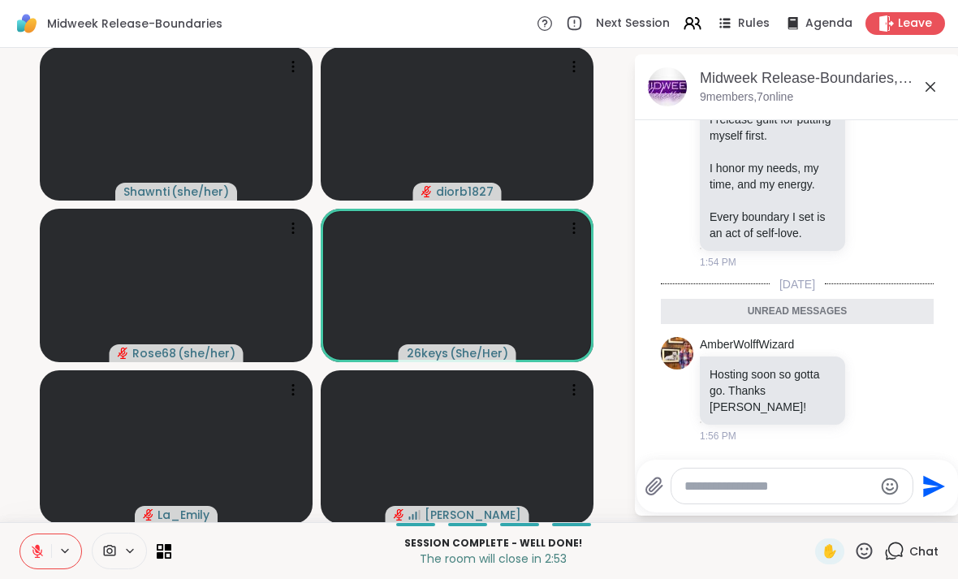
click at [665, 91] on div "Midweek Release-Boundaries, [DATE] 9 members, 7 online" at bounding box center [823, 86] width 247 height 37
click at [665, 82] on icon at bounding box center [930, 86] width 19 height 19
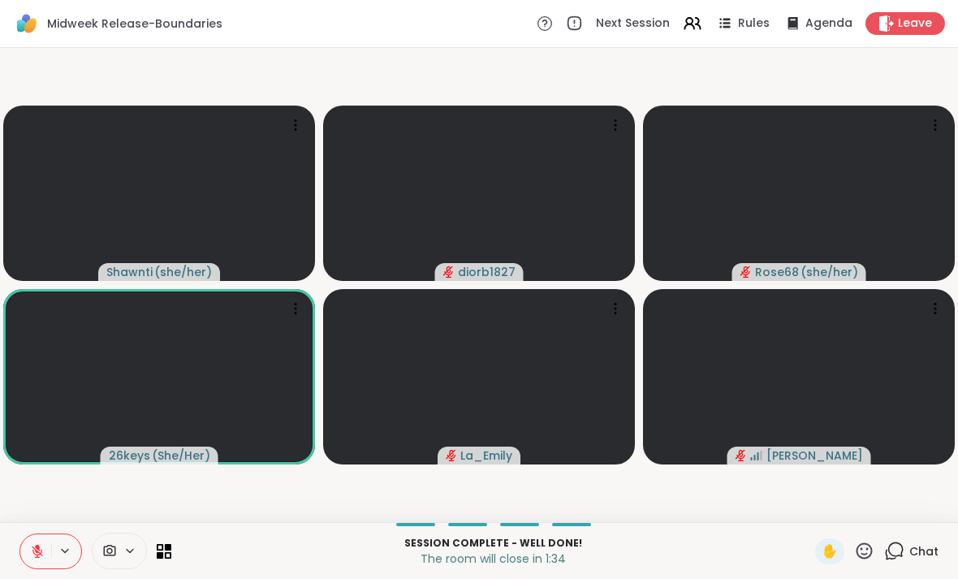
click at [665, 551] on icon at bounding box center [864, 551] width 20 height 20
click at [665, 553] on p "The room will close in 1:30" at bounding box center [493, 559] width 624 height 16
click at [295, 306] on icon at bounding box center [295, 308] width 16 height 16
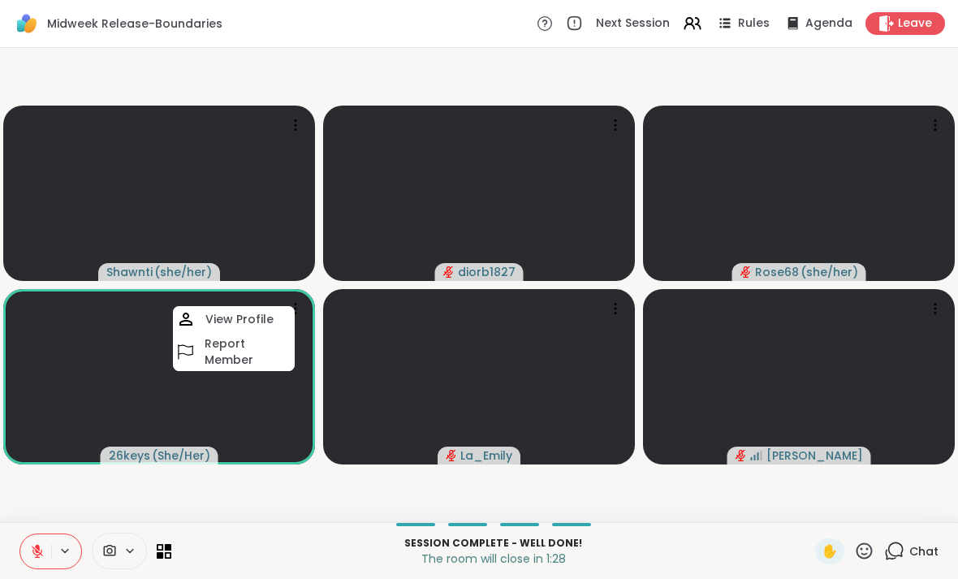
click at [287, 494] on video-player-container "[PERSON_NAME] ( she/her ) diorb1827 Rose68 ( she/her ) 26keys ( She/Her ) View …" at bounding box center [479, 284] width 939 height 461
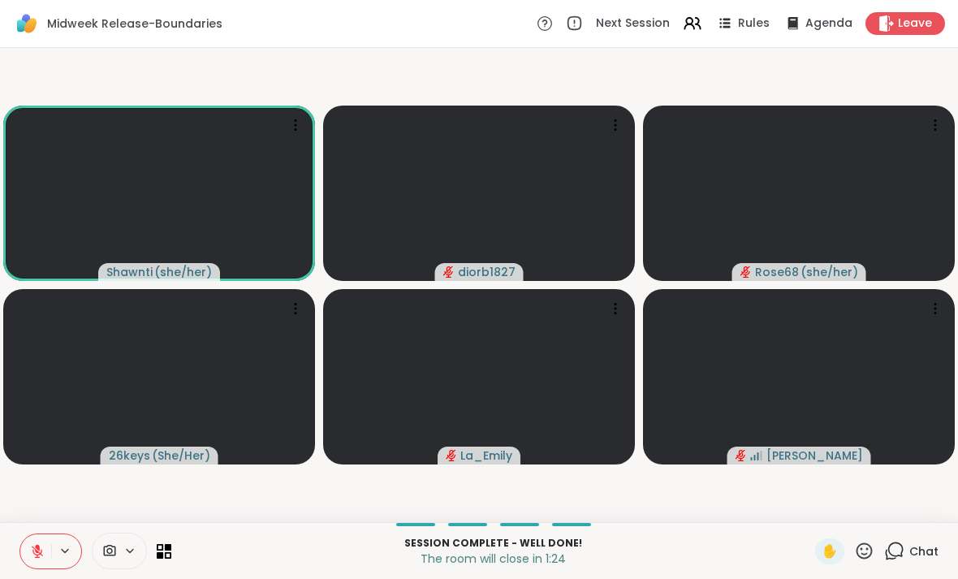
click at [665, 546] on span "Chat" at bounding box center [923, 551] width 29 height 16
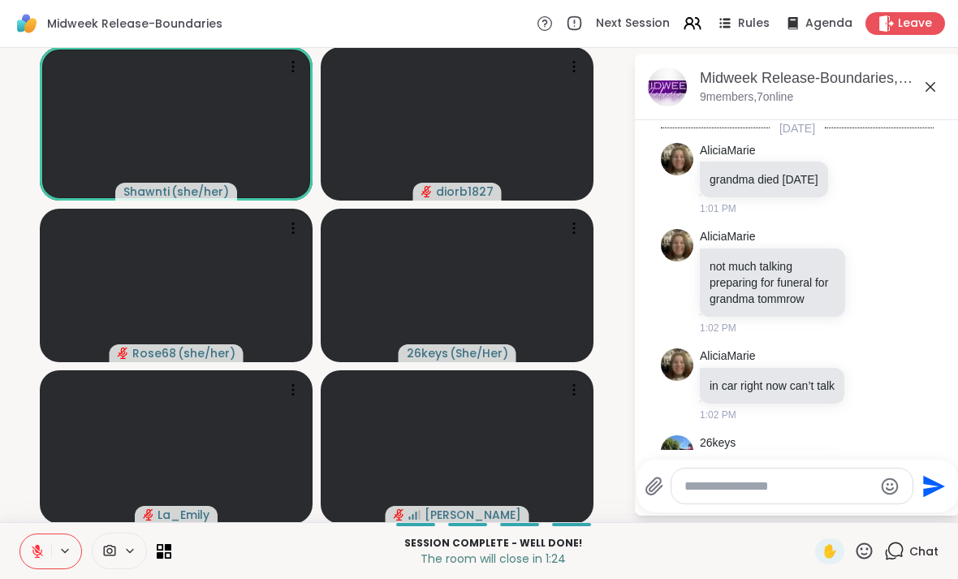
scroll to position [3387, 0]
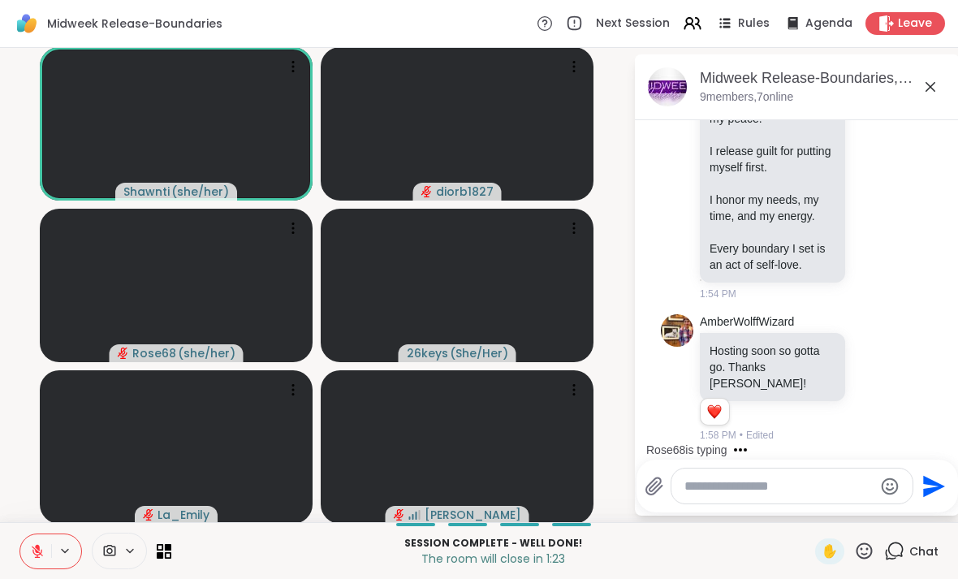
click at [665, 490] on textarea "Type your message" at bounding box center [778, 486] width 189 height 16
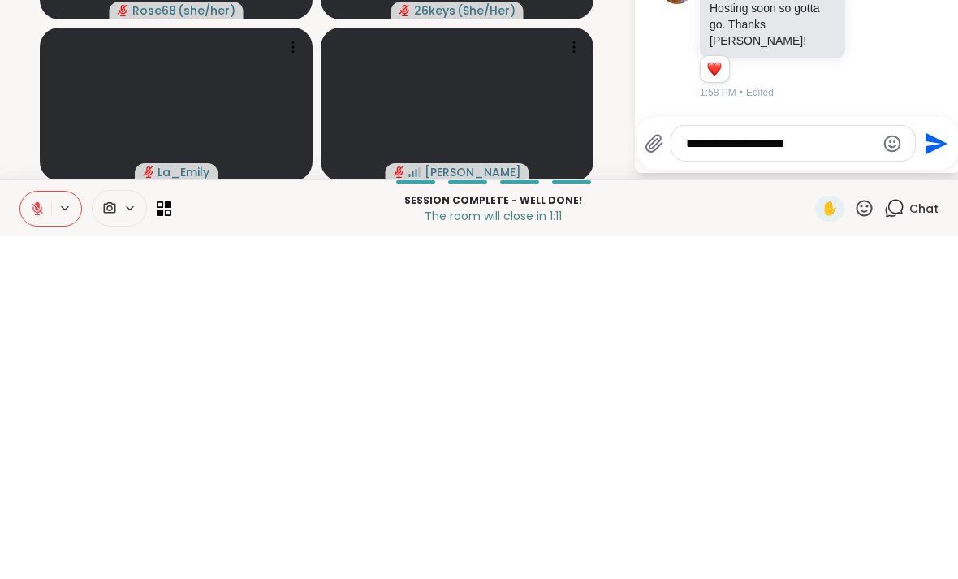
scroll to position [3521, 0]
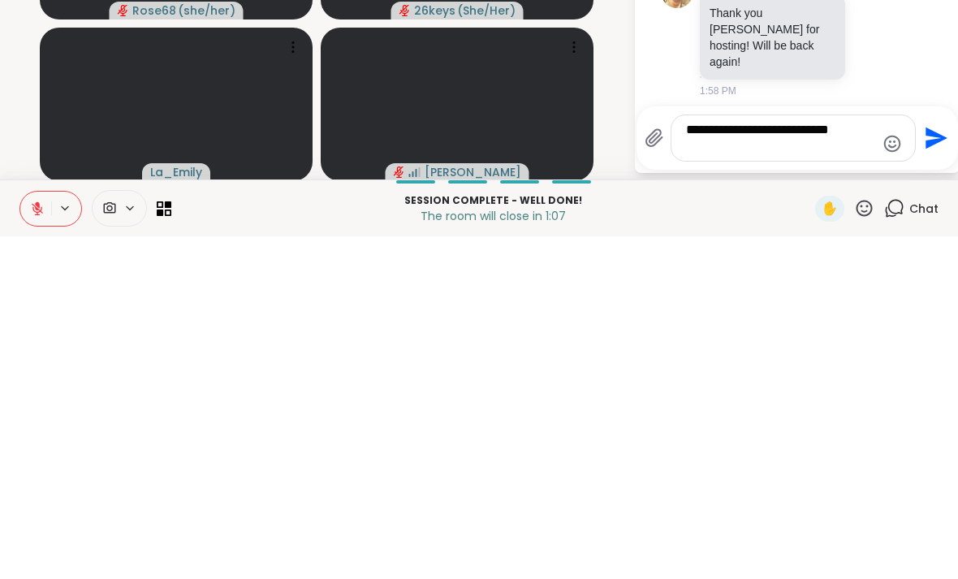
type textarea "**********"
click at [665, 468] on icon "Send" at bounding box center [935, 481] width 26 height 26
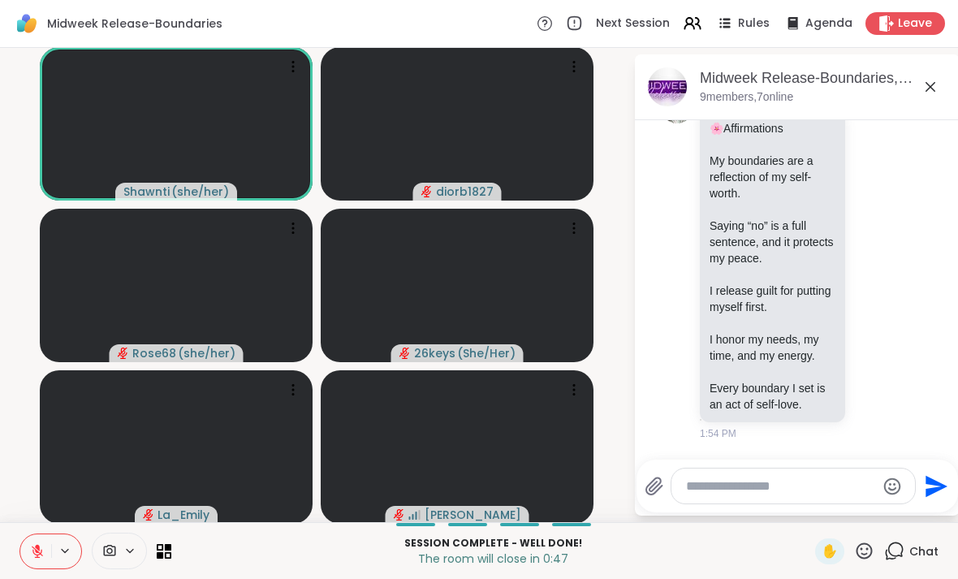
scroll to position [3205, 0]
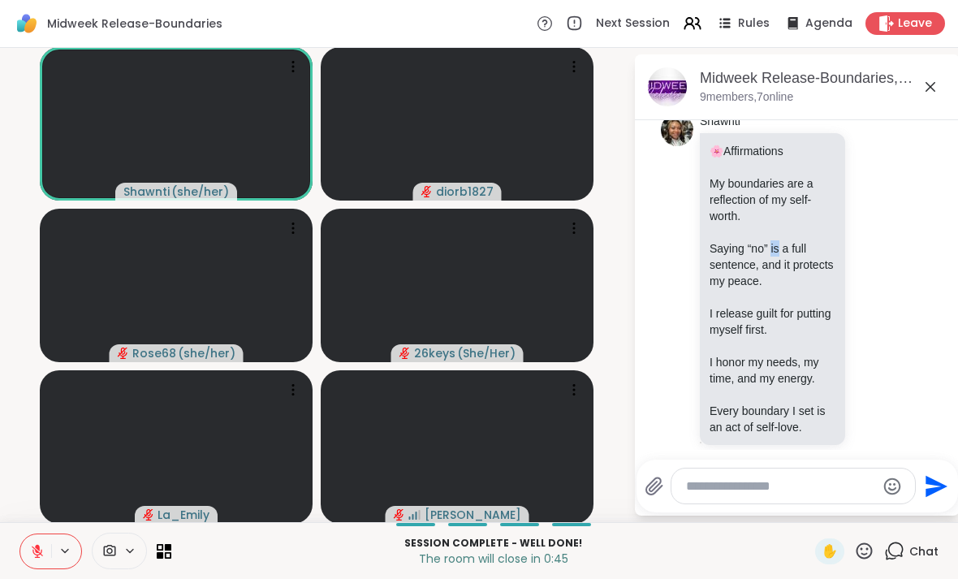
click at [665, 386] on div "🌸 Affirmations My boundaries are a reflection of my self-worth. Saying “no” is …" at bounding box center [773, 289] width 126 height 292
click at [665, 297] on div at bounding box center [855, 287] width 15 height 19
click at [665, 400] on div "Shawnti 🌸 Affirmations My boundaries are a reflection of my self-worth. Saying …" at bounding box center [797, 288] width 273 height 363
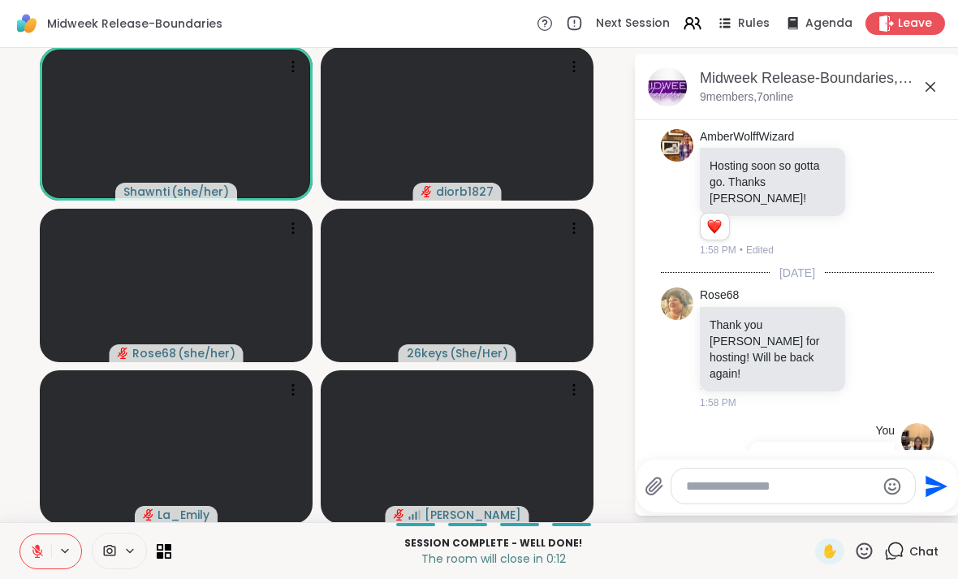
scroll to position [3624, 0]
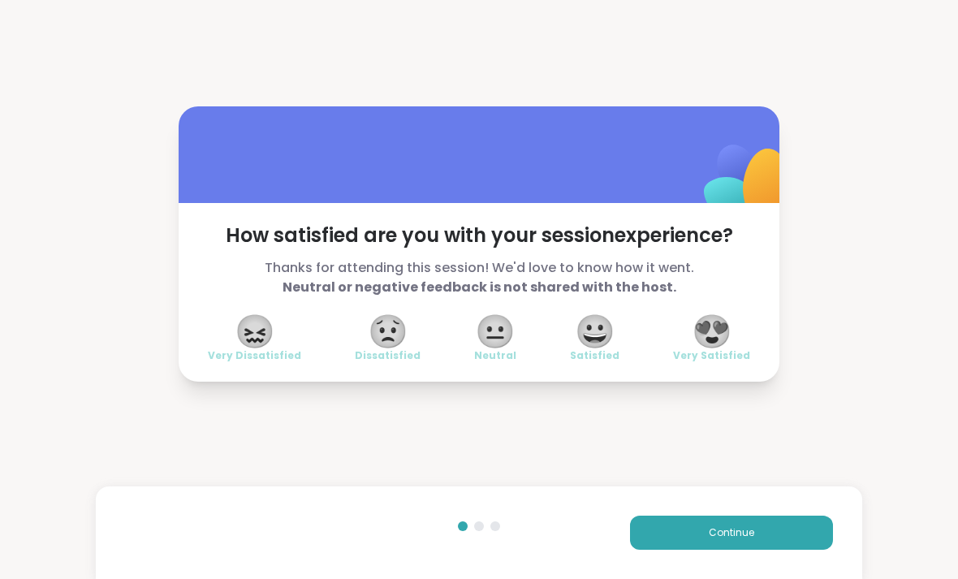
click at [665, 333] on span "😍" at bounding box center [712, 331] width 41 height 29
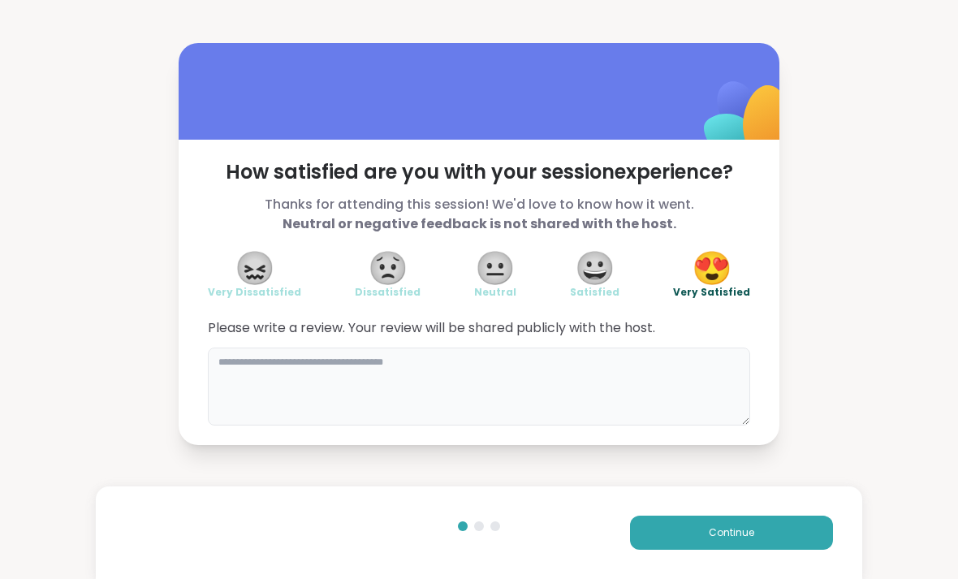
click at [665, 375] on textarea at bounding box center [479, 387] width 542 height 78
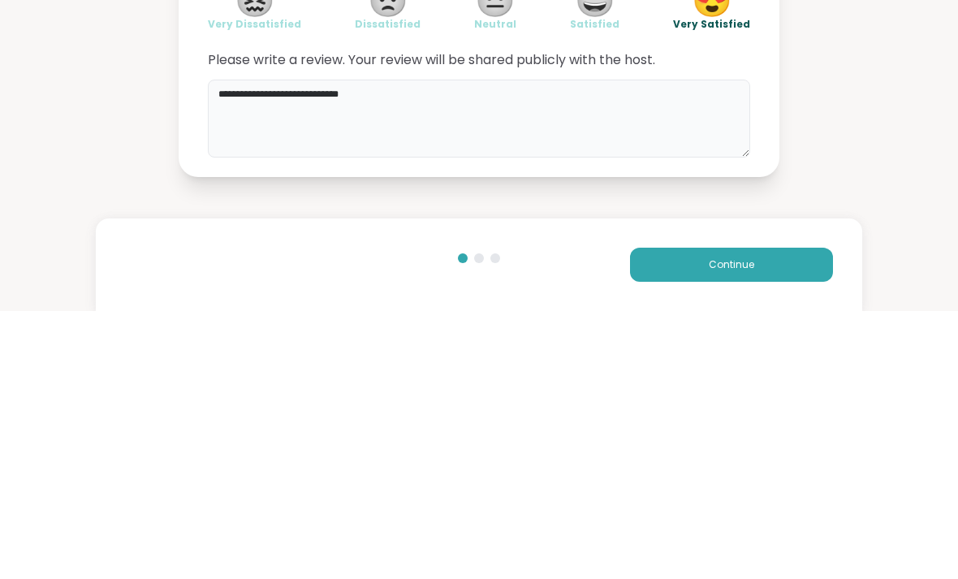
type textarea "**********"
click at [665, 145] on div "**********" at bounding box center [479, 244] width 958 height 488
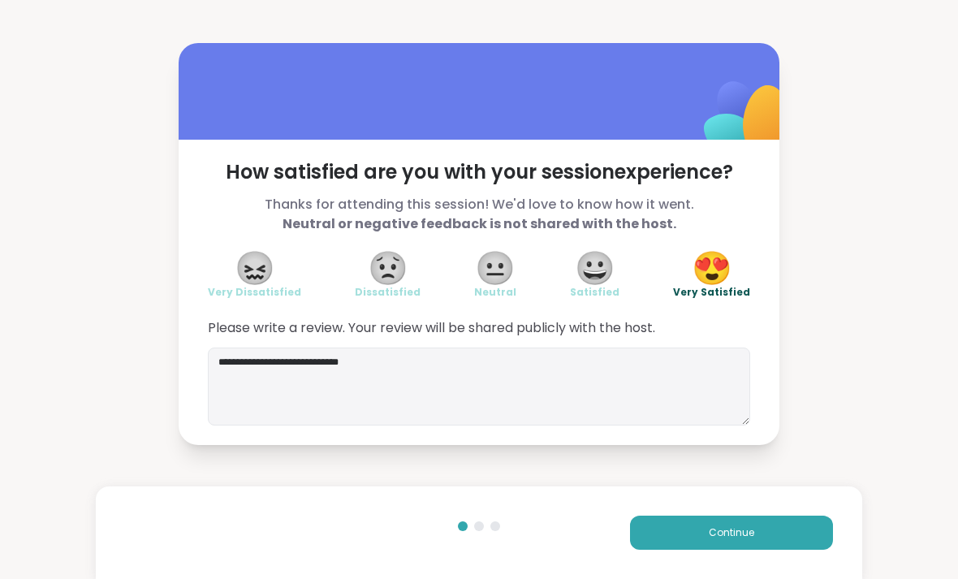
click at [665, 545] on button "Continue" at bounding box center [731, 533] width 203 height 34
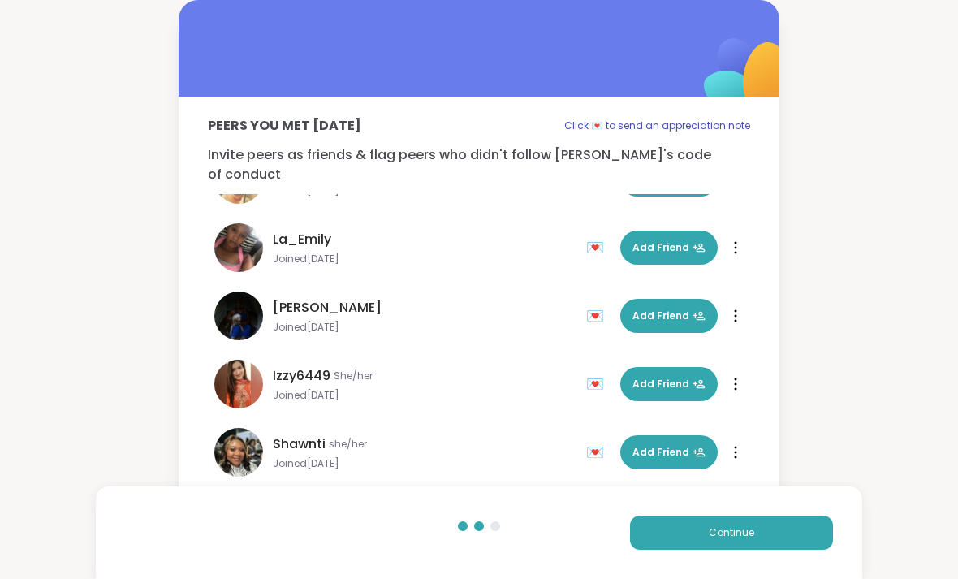
scroll to position [253, 0]
click at [665, 546] on button "Continue" at bounding box center [731, 533] width 203 height 34
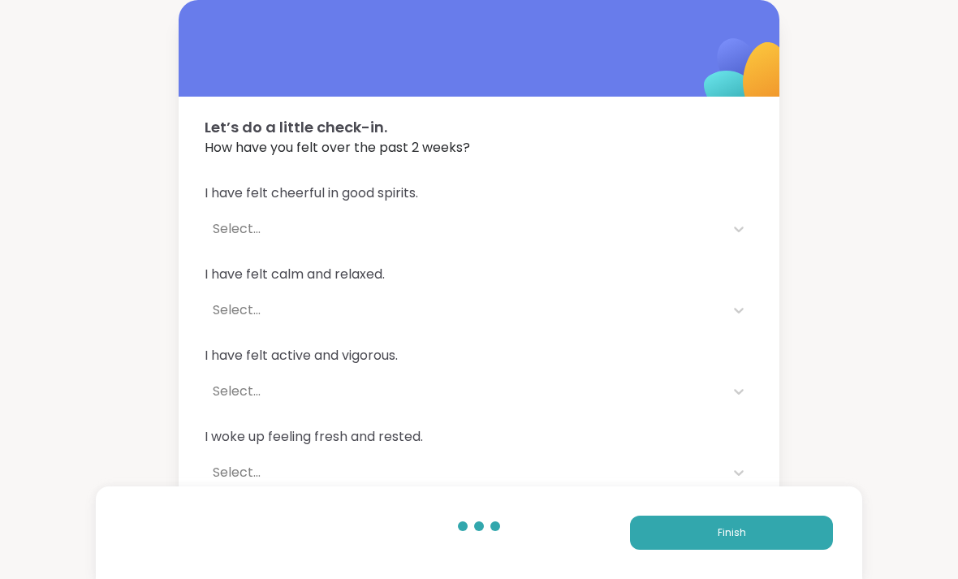
click at [665, 533] on button "Finish" at bounding box center [731, 533] width 203 height 34
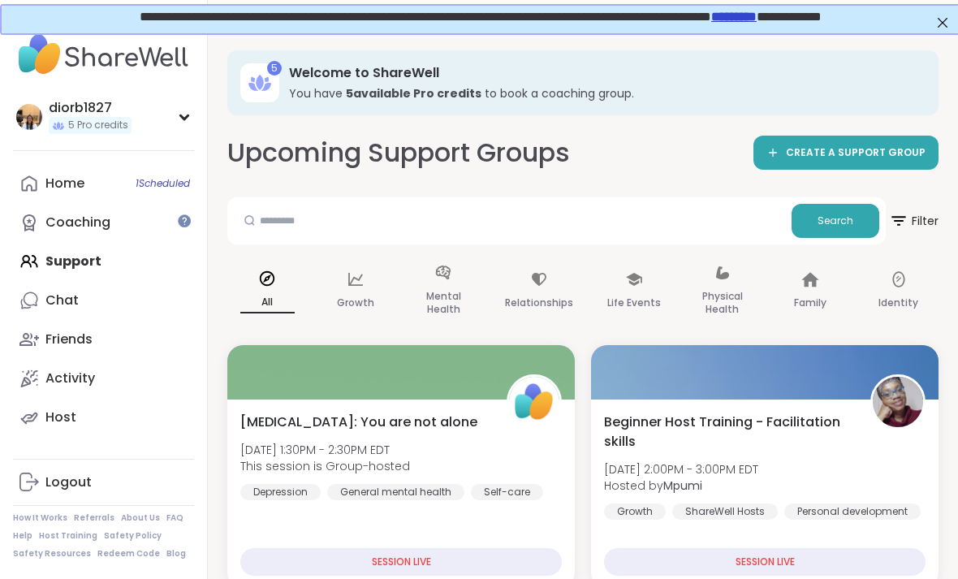
click at [73, 186] on div "Home 1 Scheduled" at bounding box center [64, 184] width 39 height 18
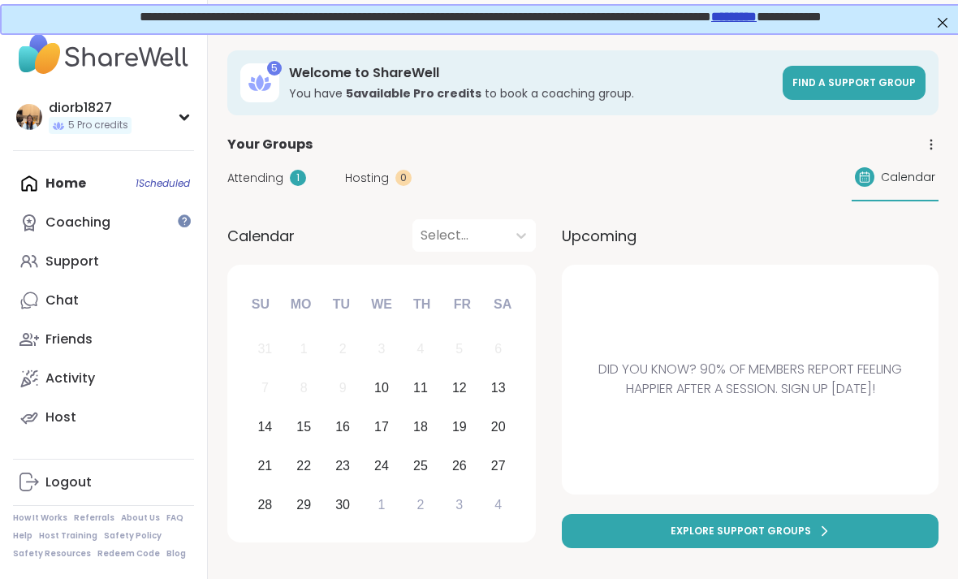
click at [270, 184] on span "Attending" at bounding box center [255, 178] width 56 height 17
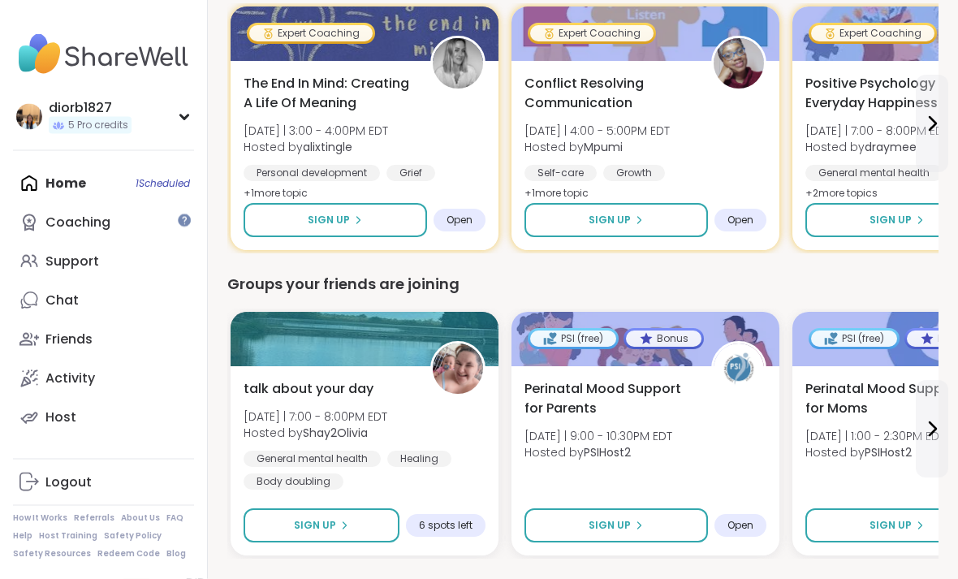
scroll to position [1129, 0]
